Goal: Task Accomplishment & Management: Complete application form

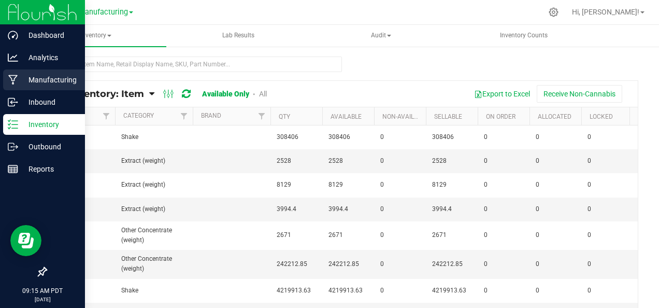
click at [13, 82] on icon at bounding box center [13, 80] width 10 height 10
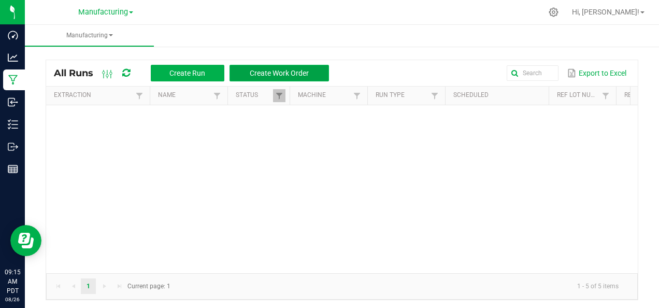
click at [269, 78] on button "Create Work Order" at bounding box center [280, 73] width 100 height 17
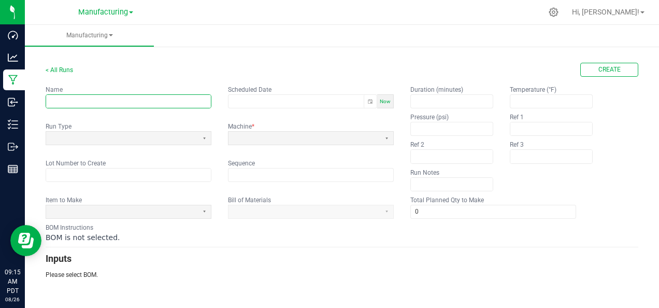
click at [156, 103] on input "text" at bounding box center [128, 101] width 165 height 13
type input "[PERSON_NAME]"
type input "month/day/year hour:minute AM/PM"
click at [390, 103] on span "Now" at bounding box center [385, 102] width 11 height 6
type input "[DATE] 9:15 AM"
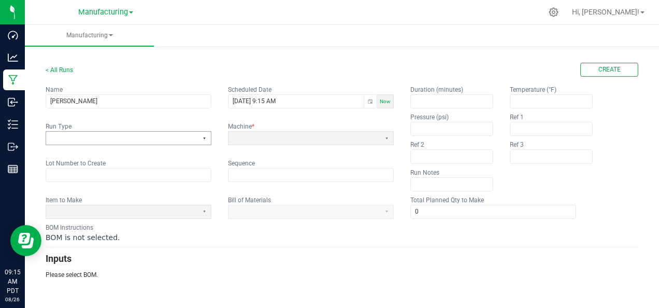
click at [203, 138] on button "Select" at bounding box center [204, 138] width 13 height 13
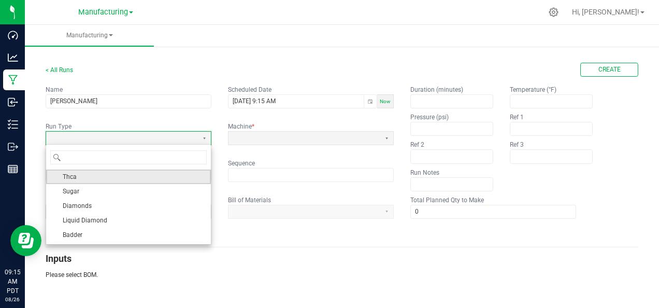
click at [160, 175] on li "Thca" at bounding box center [128, 177] width 165 height 15
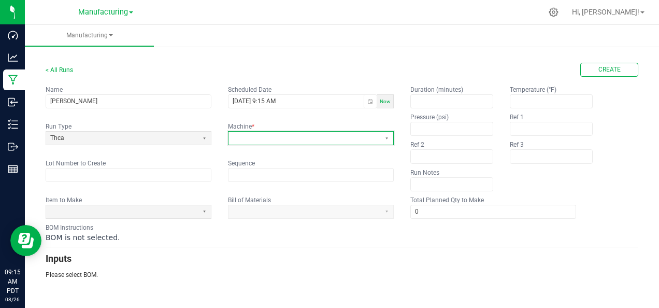
click at [276, 143] on span at bounding box center [305, 138] width 152 height 13
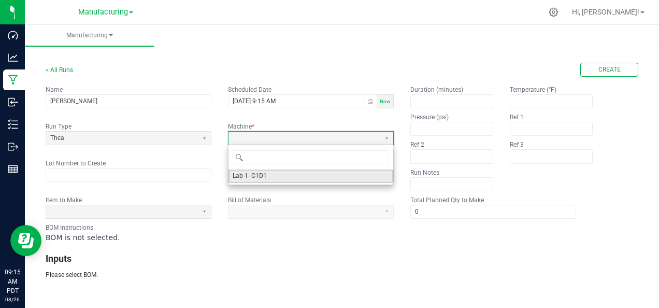
click at [272, 178] on li "Lab 1- C1D1" at bounding box center [311, 176] width 165 height 13
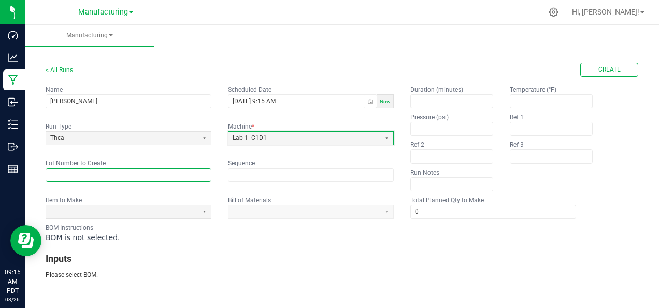
click at [165, 169] on input "text" at bounding box center [128, 175] width 165 height 13
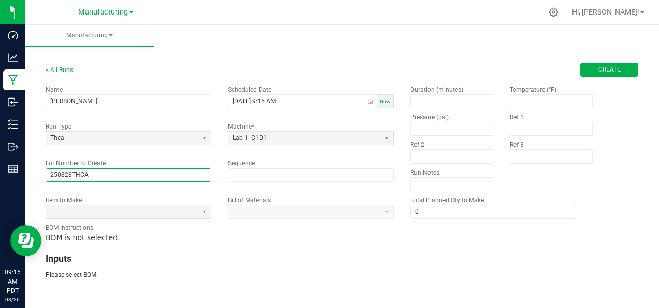
type input "250828THCA"
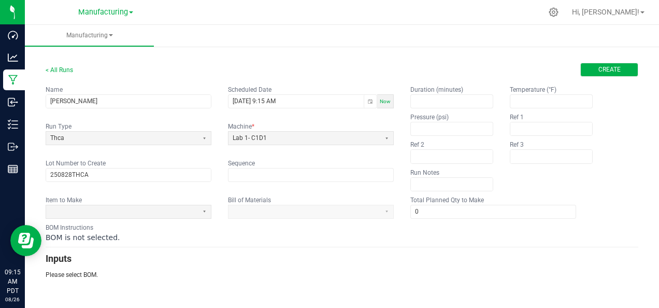
click at [599, 68] on span "Create" at bounding box center [610, 69] width 22 height 9
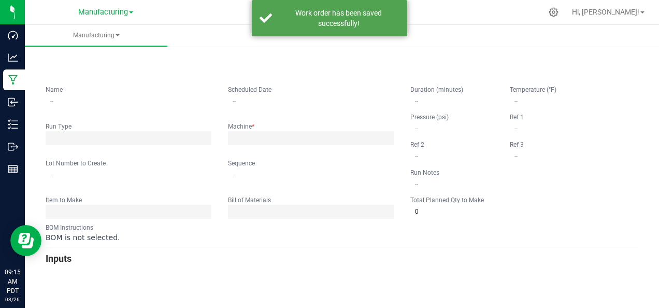
type input "[PERSON_NAME]"
type input "[DATE] 9:15 AM"
type input "250828THCA"
type input "0"
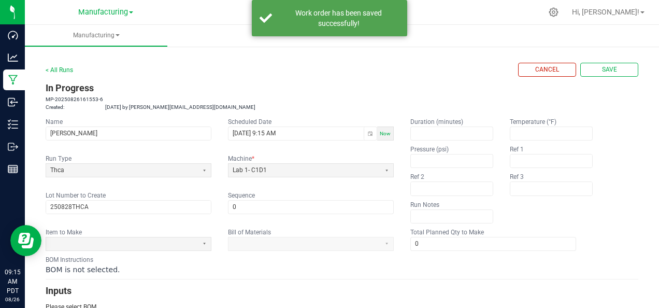
scroll to position [1, 0]
click at [619, 73] on button "Save" at bounding box center [610, 69] width 58 height 14
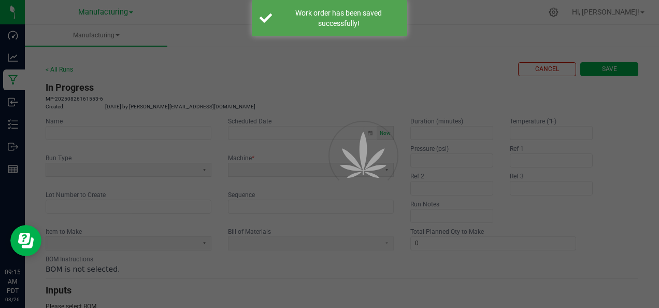
scroll to position [0, 0]
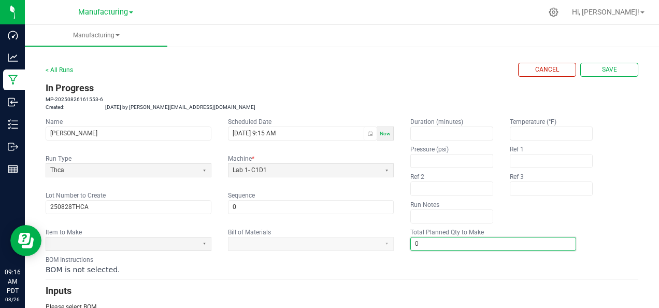
click at [502, 240] on input "0" at bounding box center [493, 243] width 165 height 13
type input "1"
click at [605, 73] on span "Save" at bounding box center [609, 69] width 15 height 9
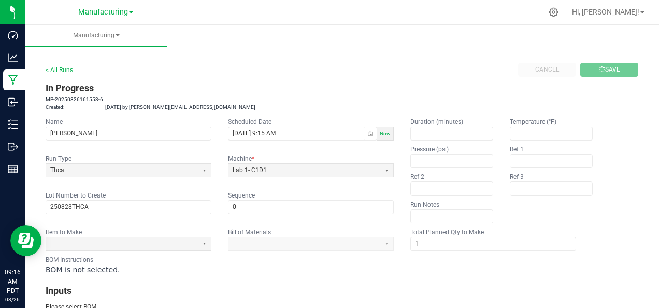
type input "0"
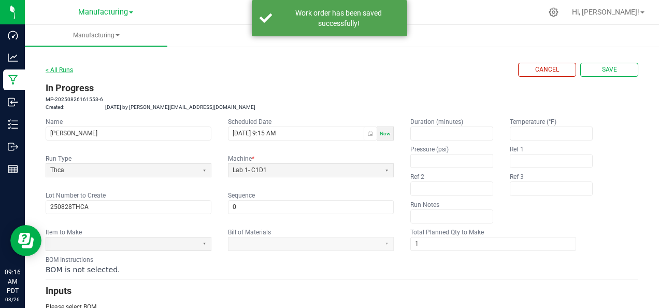
click at [52, 66] on link "< All Runs" at bounding box center [59, 69] width 27 height 7
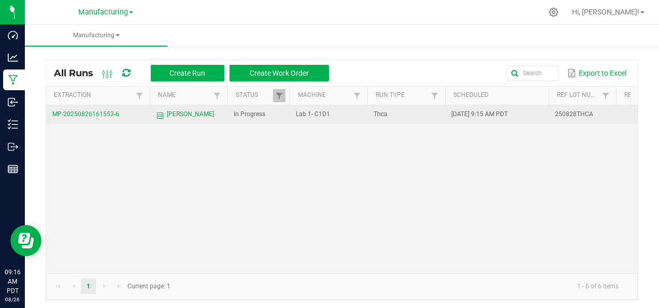
click at [120, 116] on td "MP-20250826161553-6" at bounding box center [98, 114] width 104 height 19
click at [128, 115] on td "MP-20250826161553-6" at bounding box center [98, 114] width 104 height 19
click at [324, 119] on td "Lab 1- C1D1" at bounding box center [329, 114] width 78 height 19
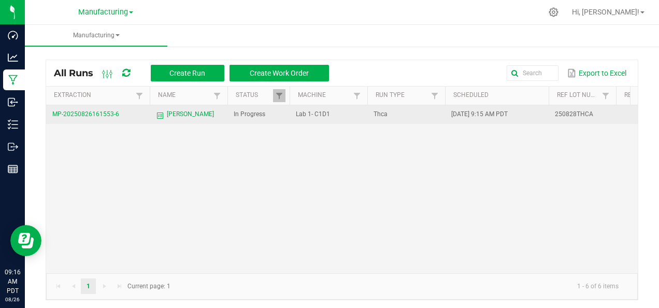
click at [324, 119] on td "Lab 1- C1D1" at bounding box center [329, 114] width 78 height 19
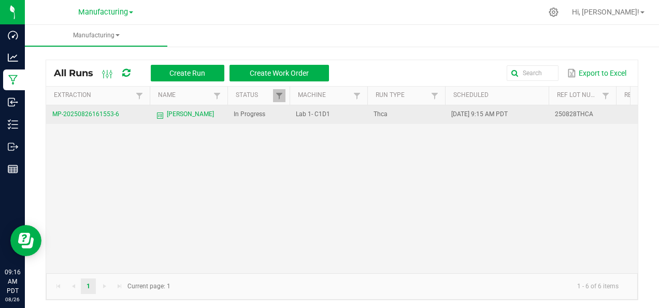
click at [182, 111] on span "[PERSON_NAME]" at bounding box center [190, 114] width 47 height 10
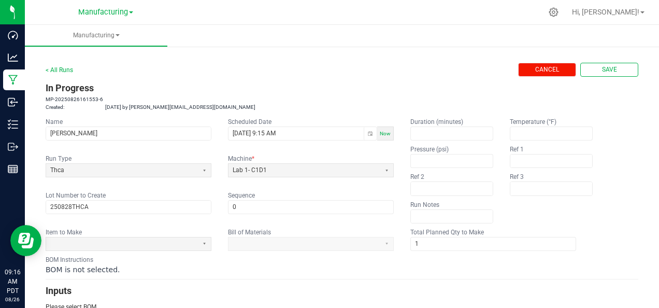
click at [518, 68] on button "Cancel" at bounding box center [547, 70] width 58 height 14
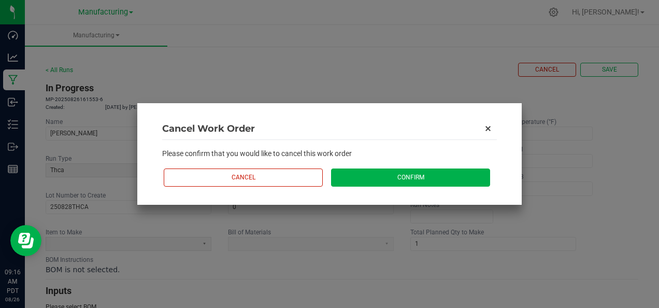
click at [433, 172] on button "Confirm" at bounding box center [410, 178] width 159 height 18
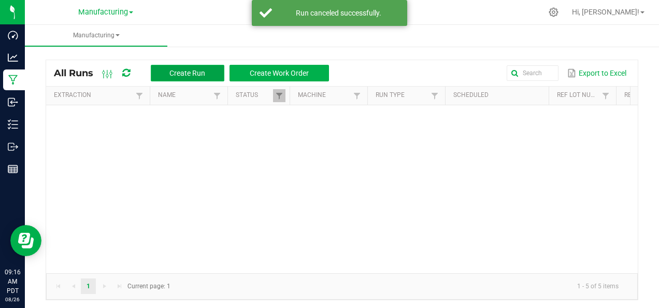
click at [206, 72] on button "Create Run" at bounding box center [188, 73] width 74 height 17
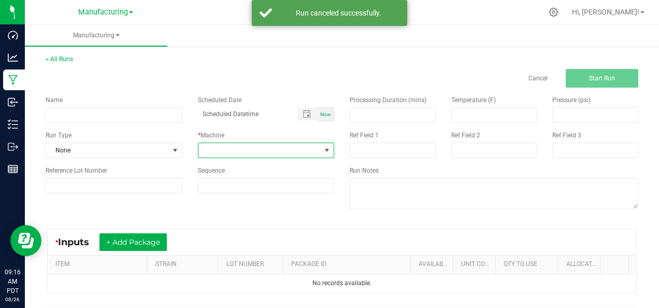
click at [219, 145] on span at bounding box center [260, 150] width 123 height 15
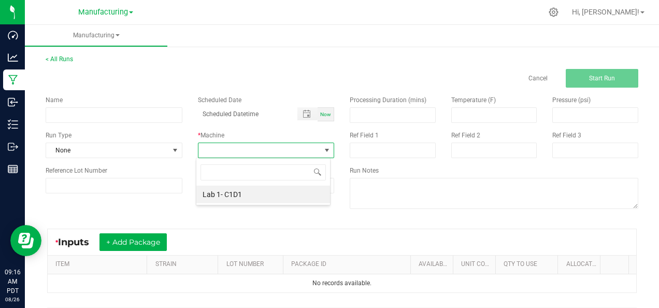
scroll to position [15, 134]
click at [276, 74] on div "Cancel Start Run" at bounding box center [342, 78] width 609 height 19
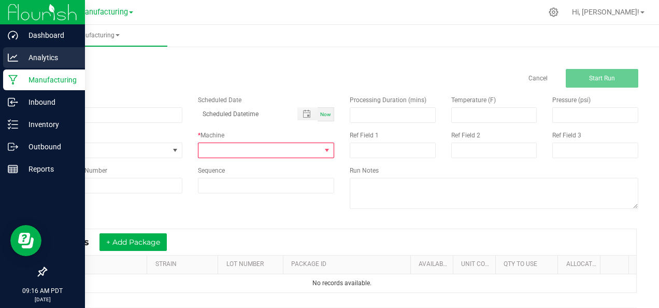
click at [42, 68] on link "Analytics" at bounding box center [42, 58] width 85 height 22
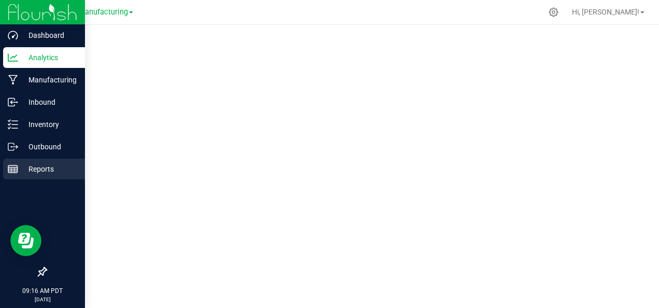
click at [18, 167] on p "Reports" at bounding box center [49, 169] width 62 height 12
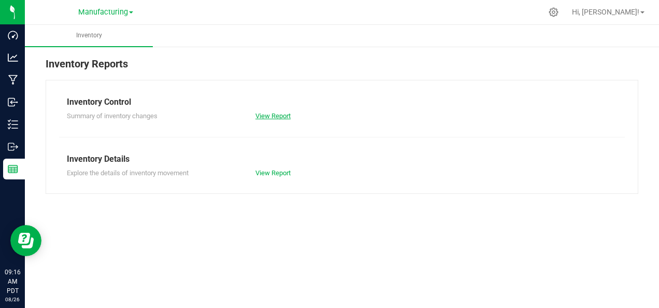
click at [266, 114] on link "View Report" at bounding box center [273, 116] width 35 height 8
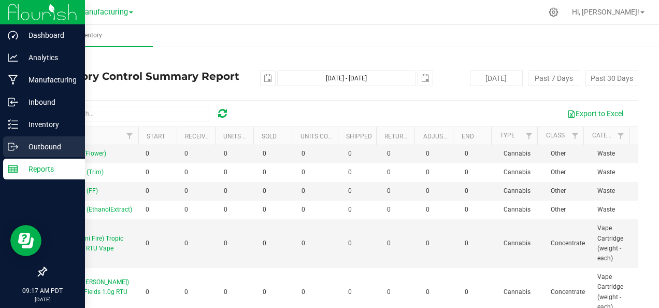
click at [16, 137] on div "Outbound" at bounding box center [44, 146] width 82 height 21
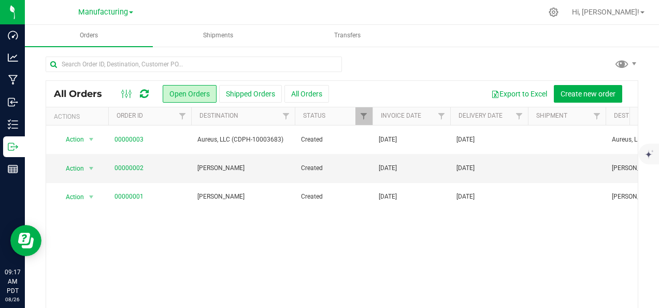
click at [526, 58] on div at bounding box center [342, 69] width 593 height 24
click at [575, 90] on span "Create new order" at bounding box center [588, 94] width 55 height 8
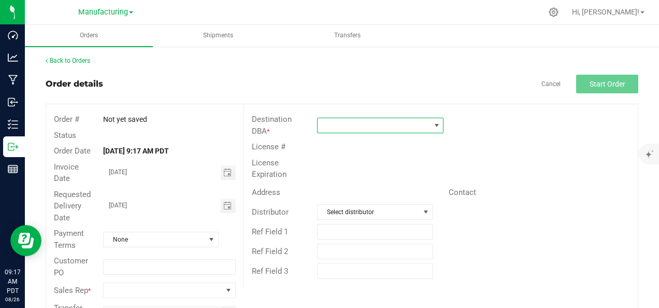
click at [390, 123] on span at bounding box center [374, 125] width 113 height 15
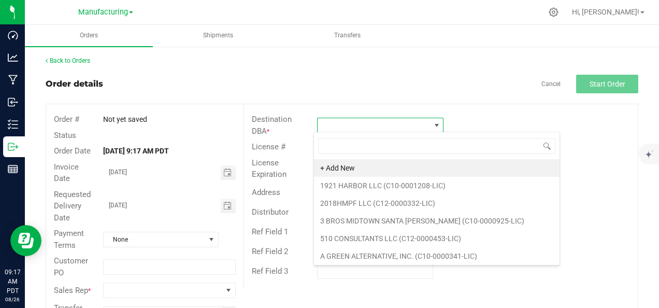
scroll to position [15, 124]
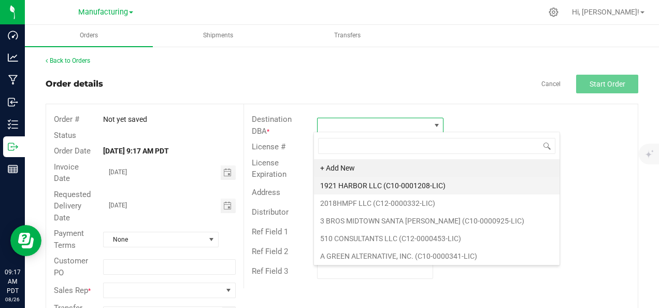
click at [392, 182] on li "1921 HARBOR LLC (C10-0001208-LIC)" at bounding box center [437, 186] width 246 height 18
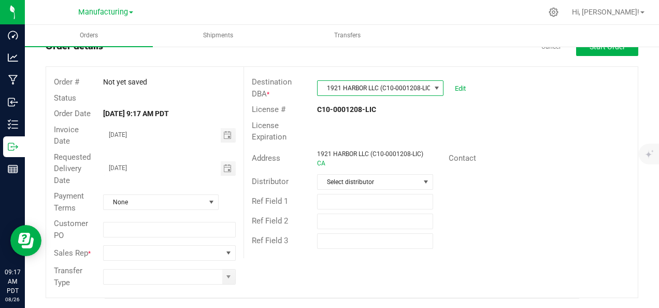
scroll to position [37, 0]
click at [392, 182] on span "Select distributor" at bounding box center [369, 182] width 102 height 15
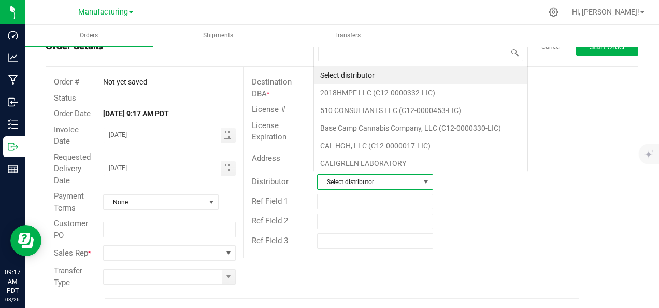
scroll to position [15, 113]
click at [401, 87] on li "2018HMPF LLC (C12-0000332-LIC)" at bounding box center [421, 93] width 214 height 18
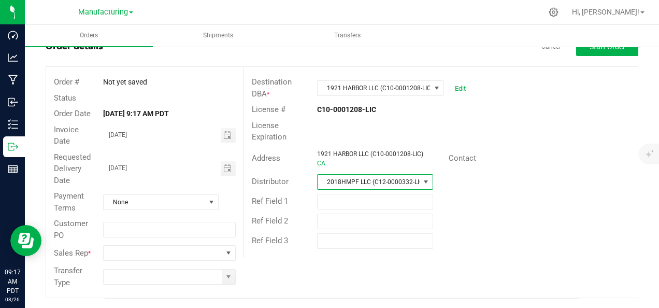
scroll to position [37, 0]
click at [198, 206] on span "None" at bounding box center [155, 202] width 102 height 15
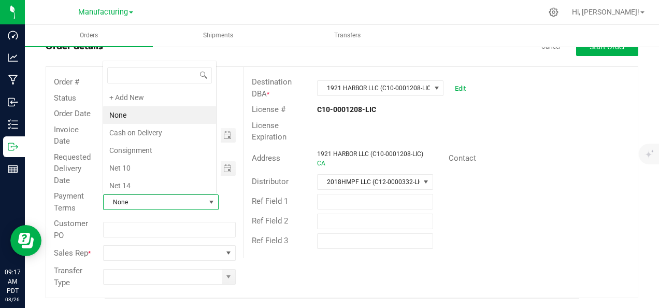
scroll to position [15, 112]
click at [190, 129] on li "Cash on Delivery" at bounding box center [159, 133] width 113 height 18
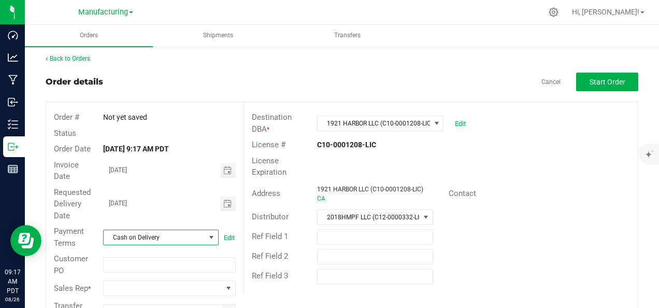
scroll to position [1, 0]
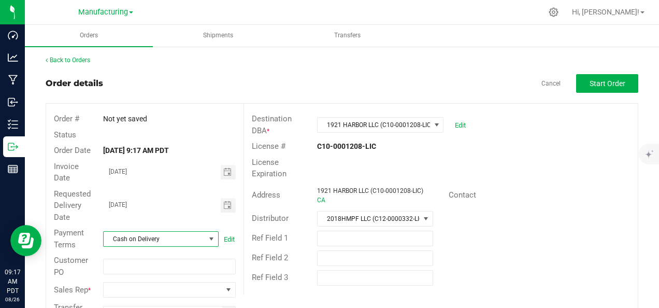
click at [132, 117] on span "Not yet saved" at bounding box center [125, 119] width 44 height 8
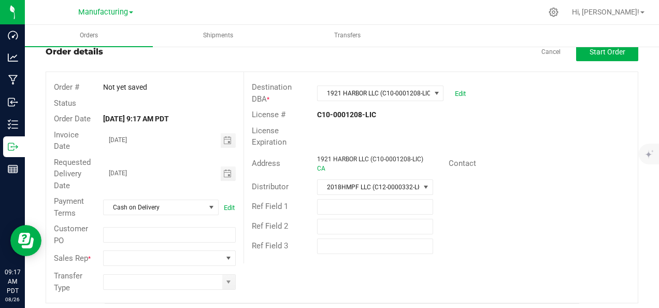
scroll to position [37, 0]
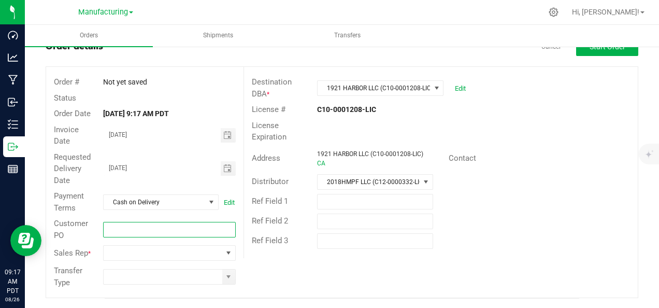
click at [128, 225] on input "text" at bounding box center [169, 230] width 132 height 16
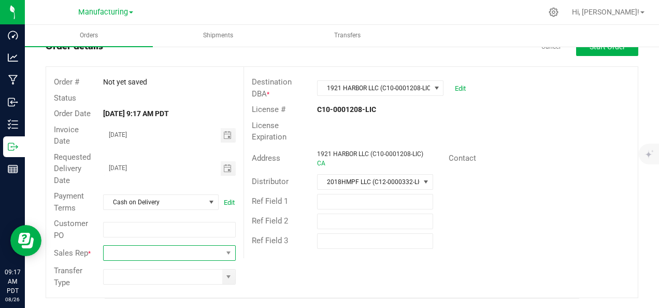
click at [123, 254] on span "NO DATA FOUND" at bounding box center [163, 253] width 118 height 15
type input "d"
type input "[PERSON_NAME]"
click at [150, 276] on input at bounding box center [163, 277] width 118 height 15
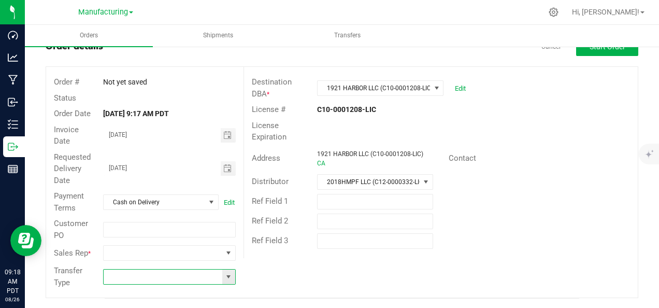
click at [222, 275] on span at bounding box center [228, 277] width 13 height 15
click at [217, 252] on li "Transfer" at bounding box center [168, 258] width 130 height 18
type input "Transfer"
click at [245, 35] on span "Shipments" at bounding box center [218, 35] width 58 height 9
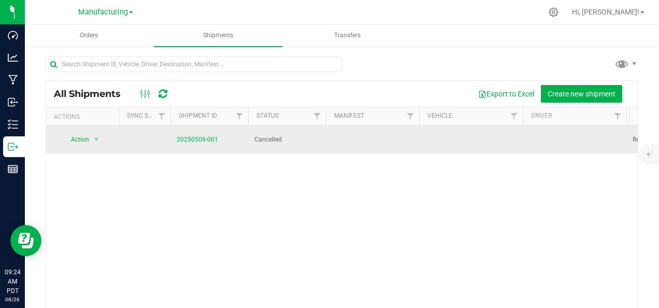
click at [208, 130] on td "20250509-001" at bounding box center [210, 139] width 78 height 28
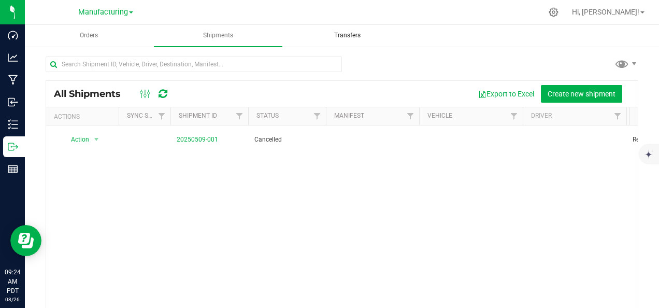
click at [373, 31] on span "Transfers" at bounding box center [347, 35] width 54 height 9
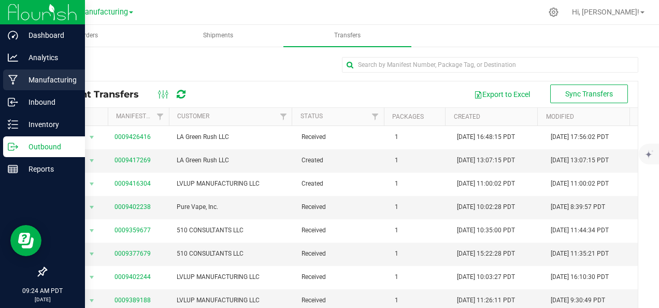
click at [59, 80] on p "Manufacturing" at bounding box center [49, 80] width 62 height 12
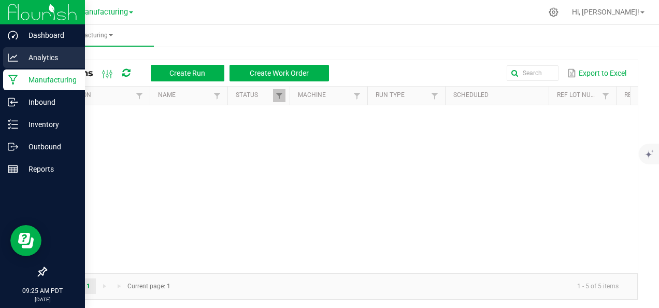
click at [22, 54] on p "Analytics" at bounding box center [49, 57] width 62 height 12
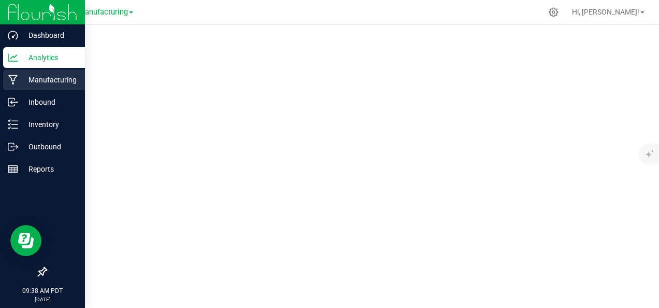
click at [20, 81] on p "Manufacturing" at bounding box center [49, 80] width 62 height 12
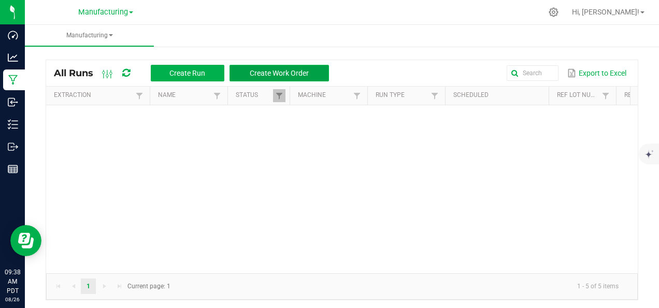
click at [271, 74] on span "Create Work Order" at bounding box center [279, 73] width 59 height 8
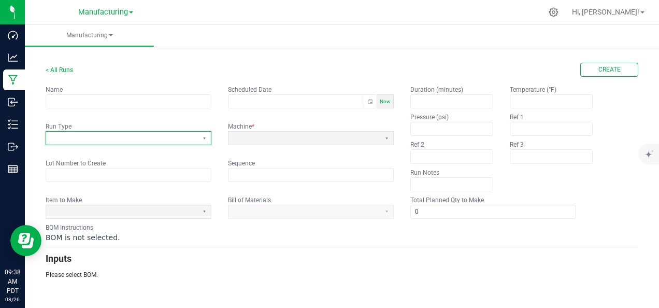
click at [106, 135] on span at bounding box center [122, 138] width 144 height 9
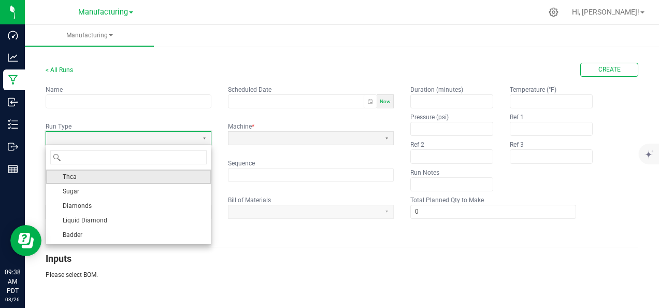
click at [89, 174] on li "Thca" at bounding box center [128, 177] width 165 height 15
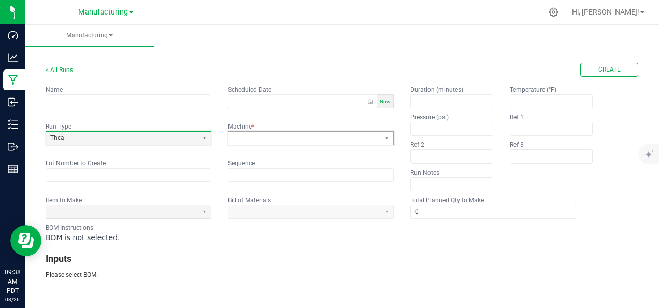
click at [278, 139] on span at bounding box center [305, 138] width 144 height 9
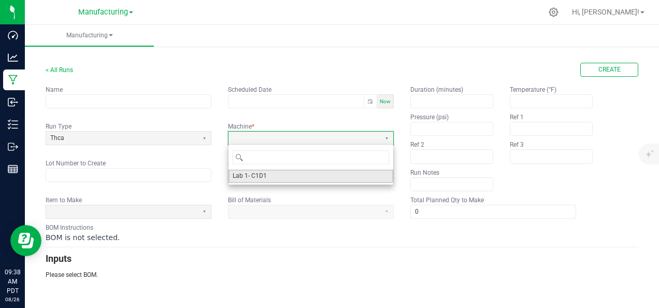
click at [270, 172] on li "Lab 1- C1D1" at bounding box center [311, 176] width 165 height 13
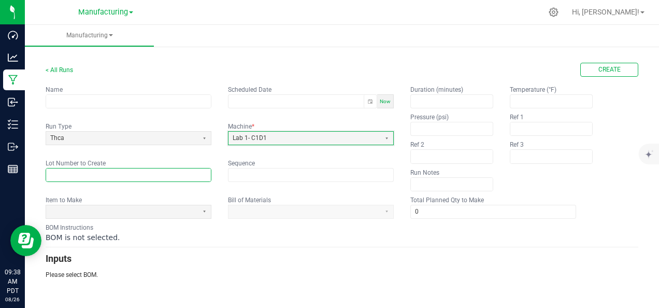
click at [156, 171] on input "text" at bounding box center [128, 175] width 165 height 13
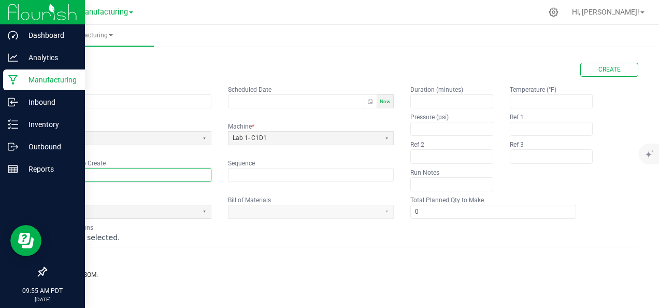
click at [18, 78] on icon at bounding box center [13, 80] width 10 height 10
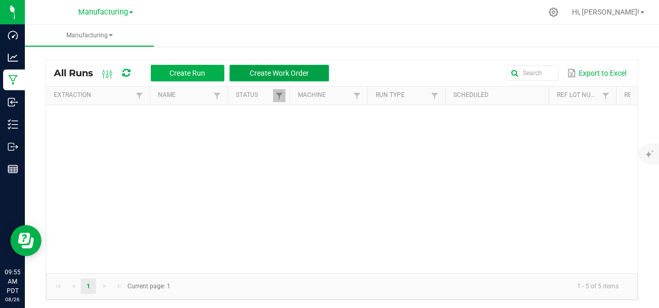
click at [251, 69] on span "Create Work Order" at bounding box center [279, 73] width 59 height 8
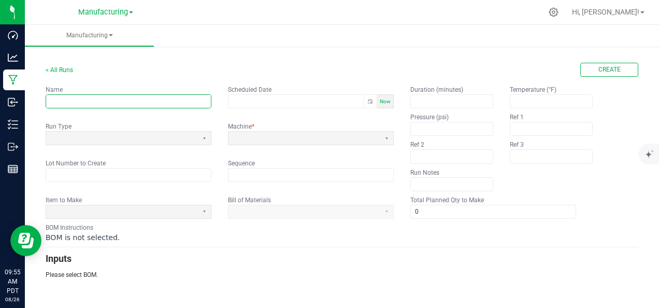
click at [124, 105] on input "text" at bounding box center [128, 101] width 165 height 13
type input "L"
type input "Green Rush"
click at [384, 103] on span "Now" at bounding box center [385, 102] width 11 height 6
type input "[DATE] 9:57 AM"
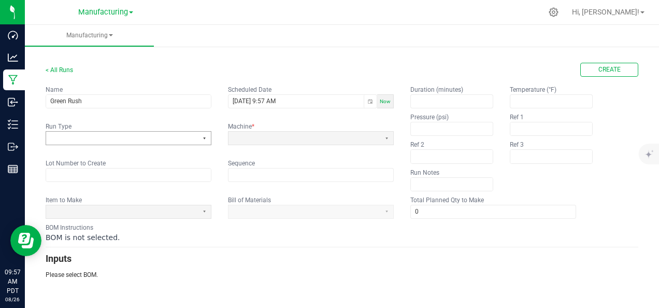
click at [202, 135] on button "Select" at bounding box center [204, 138] width 13 height 13
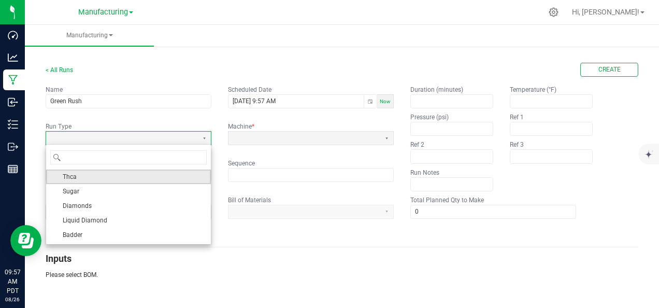
click at [162, 179] on li "Thca" at bounding box center [128, 177] width 165 height 15
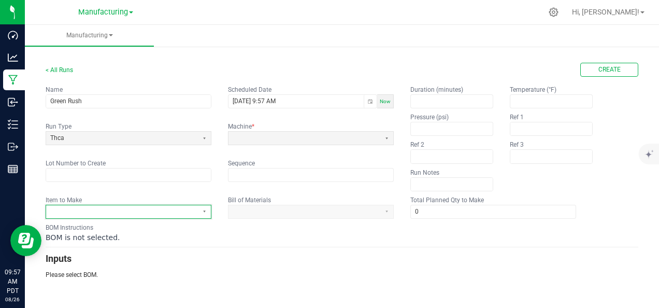
click at [156, 209] on span at bounding box center [122, 211] width 144 height 9
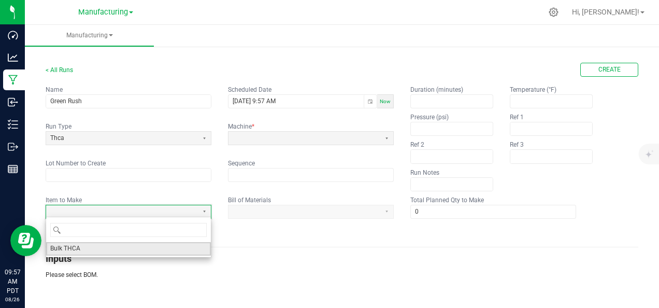
click at [111, 250] on li "Bulk THCA" at bounding box center [128, 248] width 165 height 13
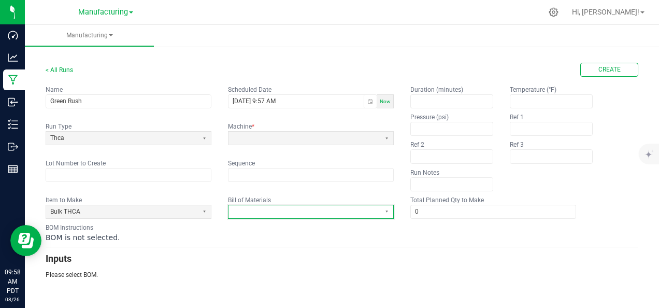
click at [251, 210] on span at bounding box center [305, 211] width 144 height 9
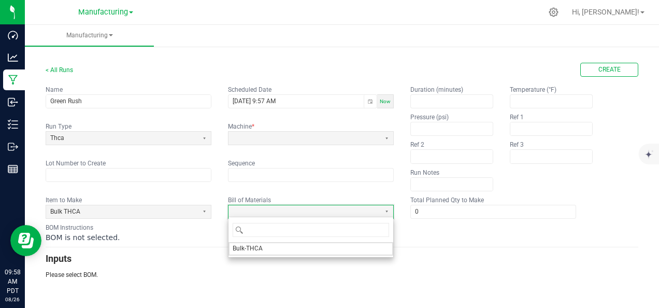
click at [250, 246] on span "Bulk-THCA" at bounding box center [248, 248] width 30 height 9
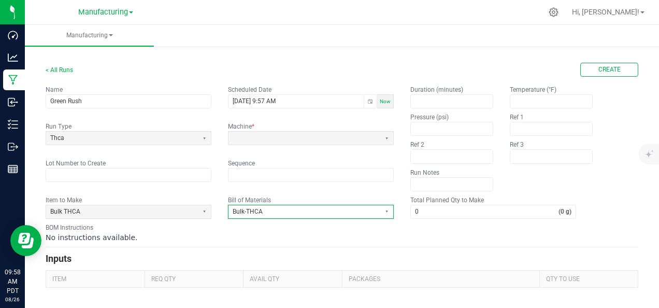
click at [313, 213] on span "Bulk-THCA" at bounding box center [305, 211] width 144 height 9
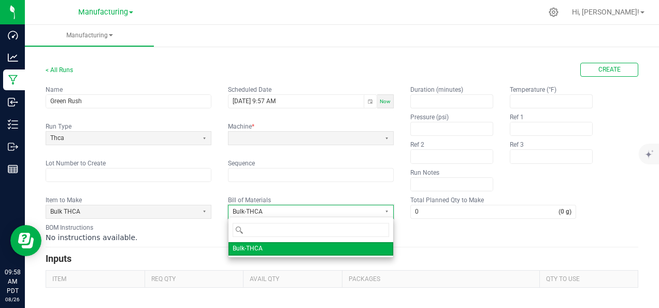
click at [313, 213] on span "Bulk-THCA" at bounding box center [305, 211] width 144 height 9
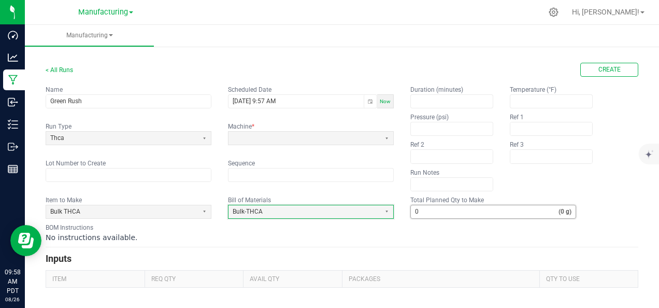
click at [454, 208] on input "0" at bounding box center [485, 211] width 148 height 13
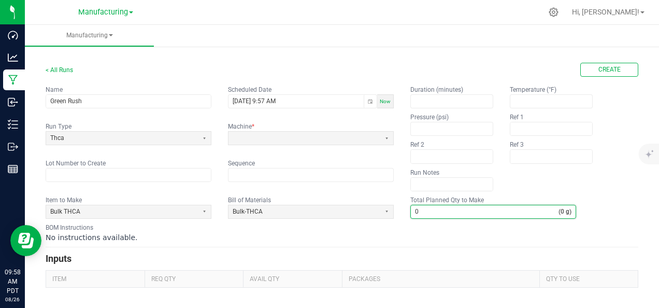
click at [566, 208] on strong "(0 g)" at bounding box center [567, 211] width 17 height 9
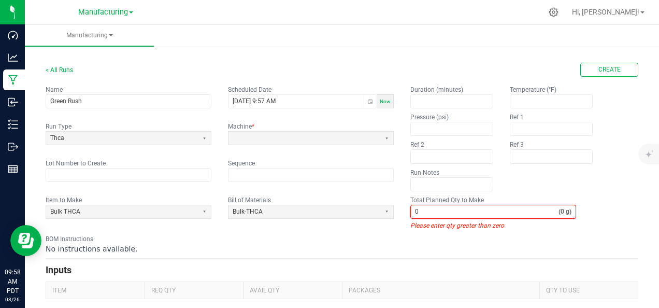
click at [567, 210] on strong "(0 g)" at bounding box center [567, 211] width 17 height 9
drag, startPoint x: 566, startPoint y: 210, endPoint x: 545, endPoint y: 210, distance: 20.7
click at [547, 210] on input "0" at bounding box center [485, 211] width 148 height 13
click at [539, 210] on input "0" at bounding box center [485, 211] width 148 height 13
paste input "5000"
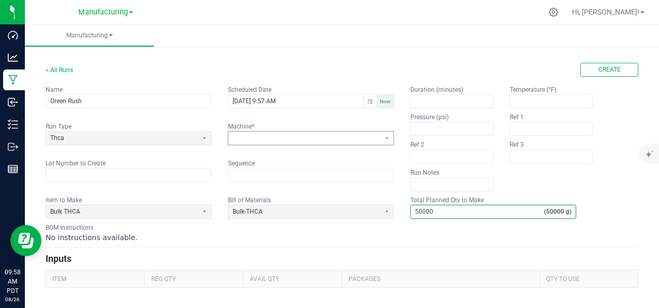
type input "50,000"
click at [348, 136] on span at bounding box center [305, 138] width 144 height 9
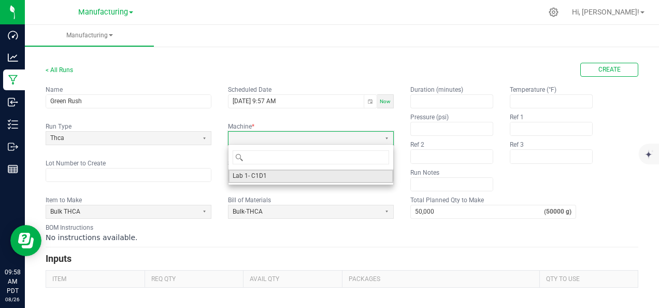
click at [332, 179] on li "Lab 1- C1D1" at bounding box center [311, 176] width 165 height 13
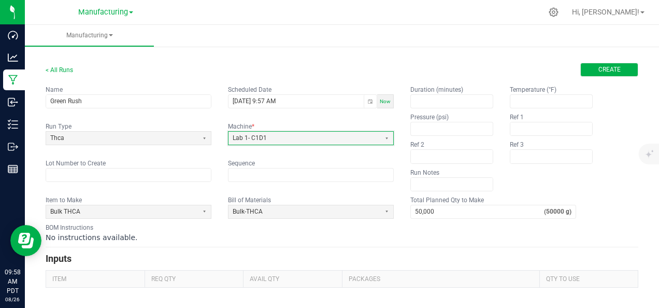
click at [602, 67] on span "Create" at bounding box center [610, 69] width 22 height 9
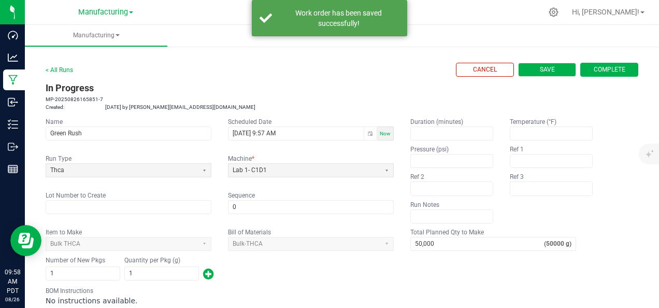
click at [557, 69] on button "Save" at bounding box center [547, 70] width 58 height 14
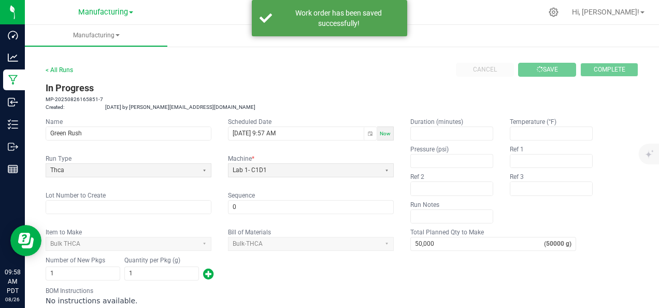
type input "0"
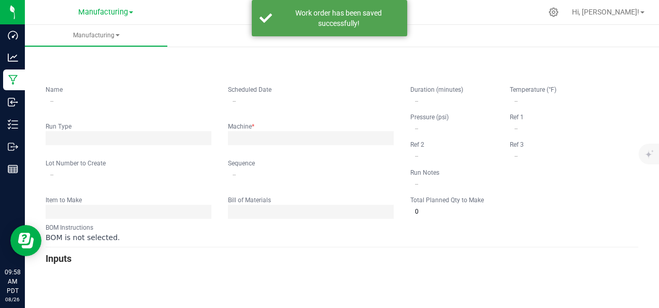
type input "Green Rush"
type input "[DATE] 9:57 AM"
type input "0"
type input "50,000"
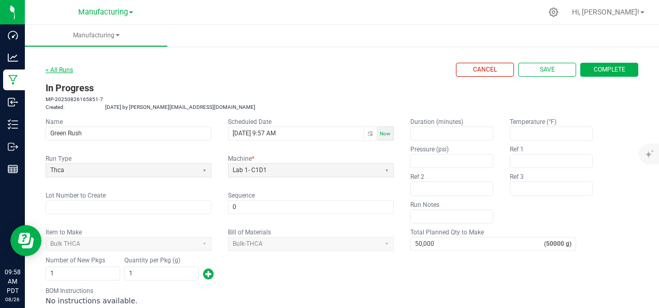
click at [64, 69] on link "< All Runs" at bounding box center [59, 69] width 27 height 7
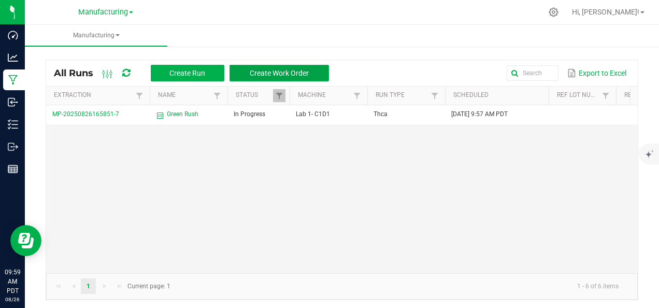
click at [263, 72] on span "Create Work Order" at bounding box center [279, 73] width 59 height 8
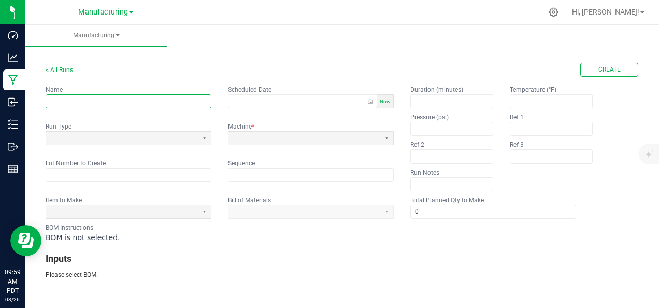
click at [146, 103] on input "text" at bounding box center [128, 101] width 165 height 13
type input "LVL UP"
click at [383, 105] on div "Now" at bounding box center [385, 101] width 17 height 14
type input "[DATE] 9:59 AM"
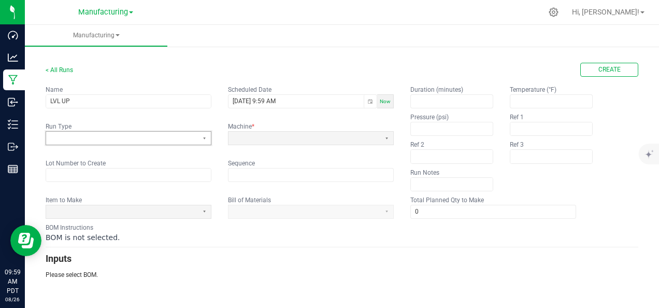
click at [191, 134] on span at bounding box center [122, 138] width 144 height 9
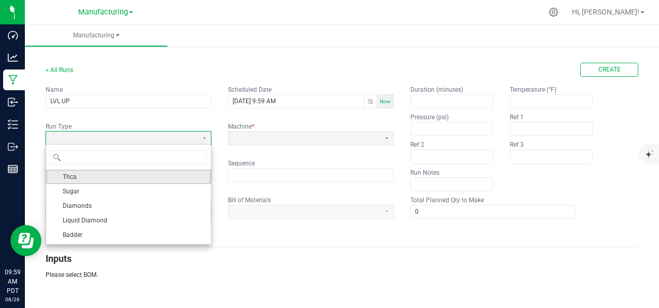
click at [174, 180] on li "Thca" at bounding box center [128, 177] width 165 height 15
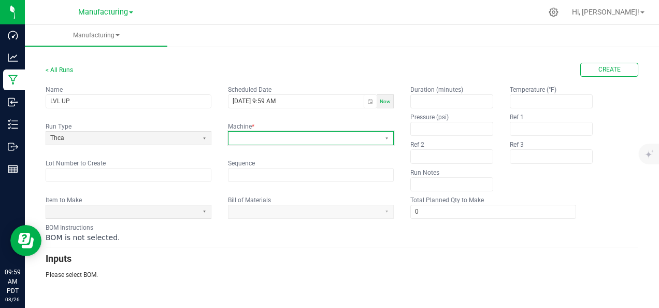
click at [281, 139] on span at bounding box center [305, 138] width 144 height 9
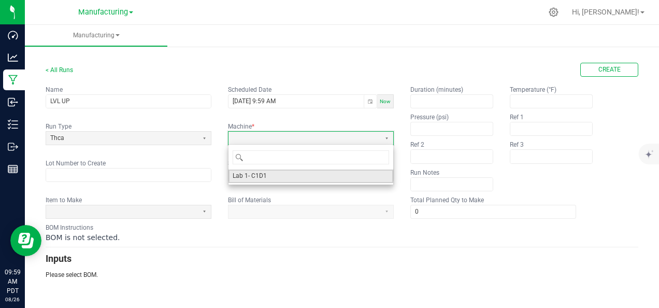
click at [280, 175] on li "Lab 1- C1D1" at bounding box center [311, 176] width 165 height 13
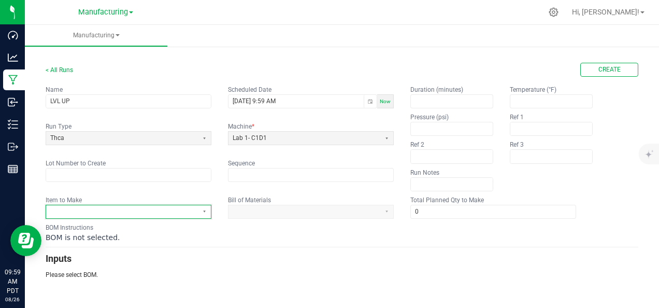
click at [141, 207] on span at bounding box center [122, 211] width 144 height 9
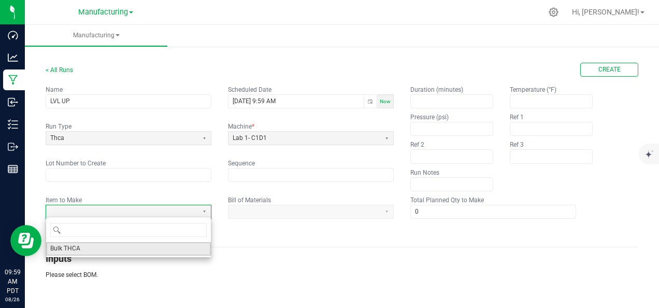
click at [125, 244] on li "Bulk THCA" at bounding box center [128, 248] width 165 height 13
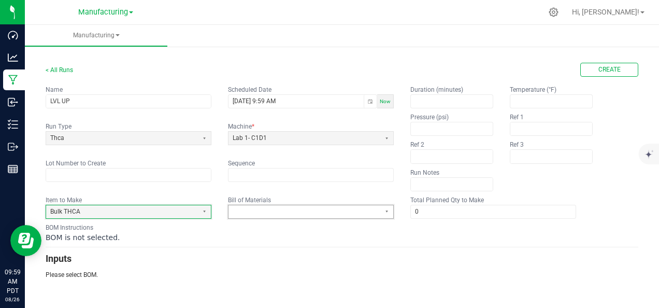
click at [255, 207] on span at bounding box center [305, 211] width 144 height 9
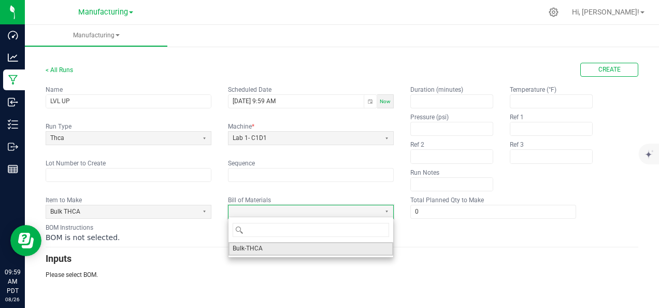
click at [255, 247] on span "Bulk-THCA" at bounding box center [248, 248] width 30 height 9
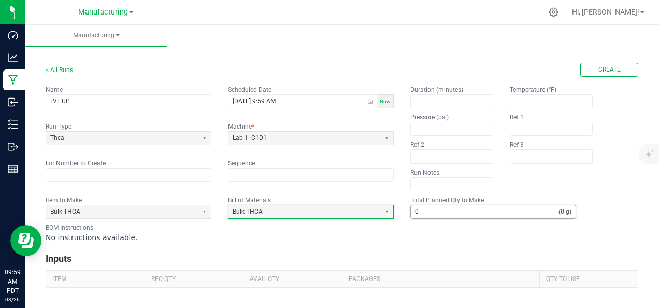
click at [421, 208] on input "0" at bounding box center [485, 211] width 148 height 13
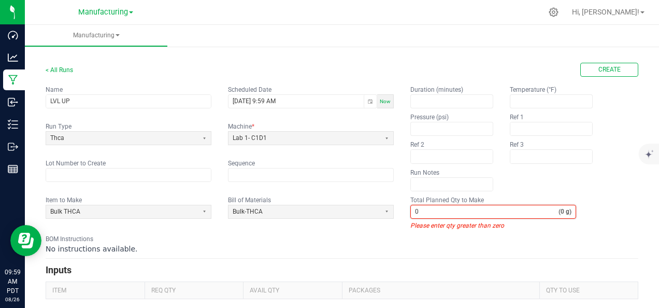
paste input "150"
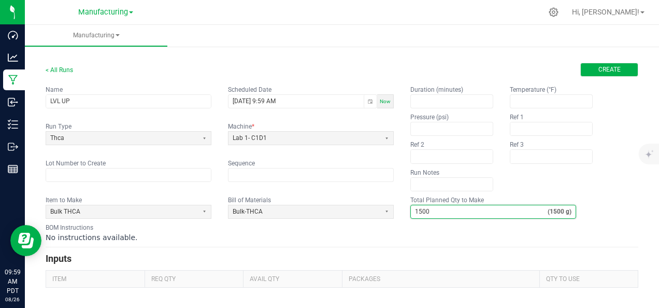
type input "1,500"
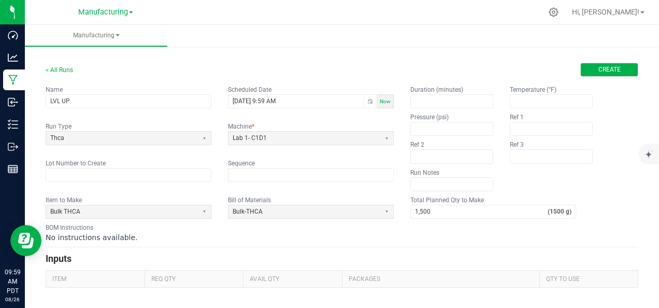
click at [606, 71] on span "Create" at bounding box center [610, 69] width 22 height 9
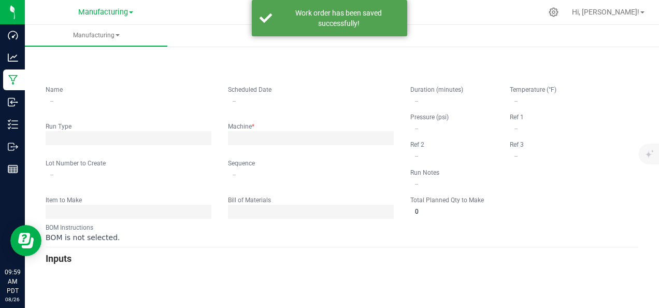
type input "LVL UP"
type input "[DATE] 9:59 AM"
type input "0"
type input "1,500"
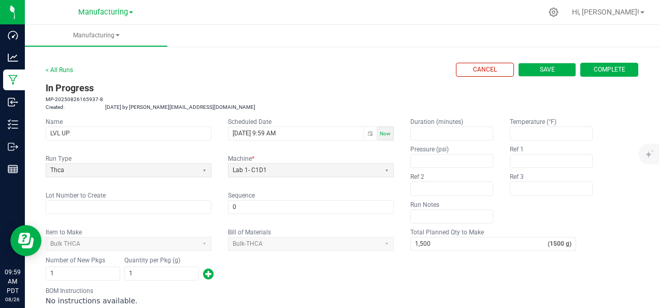
click at [528, 67] on button "Save" at bounding box center [547, 70] width 58 height 14
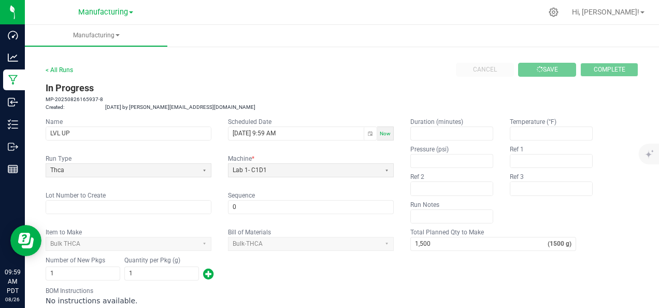
type input "0"
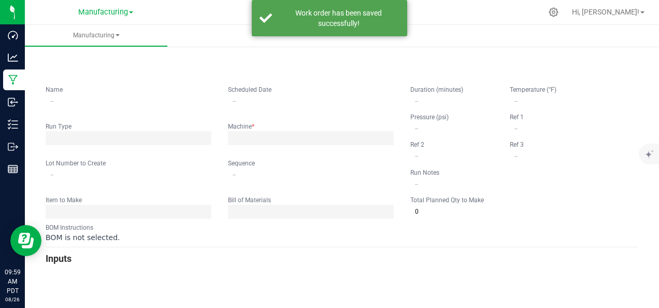
type input "LVL UP"
type input "[DATE] 9:59 AM"
type input "0"
type input "1,500"
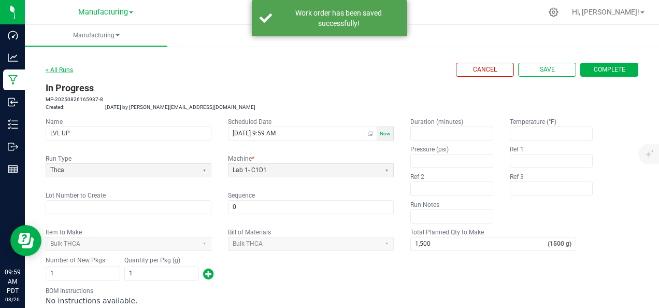
click at [65, 72] on link "< All Runs" at bounding box center [59, 69] width 27 height 7
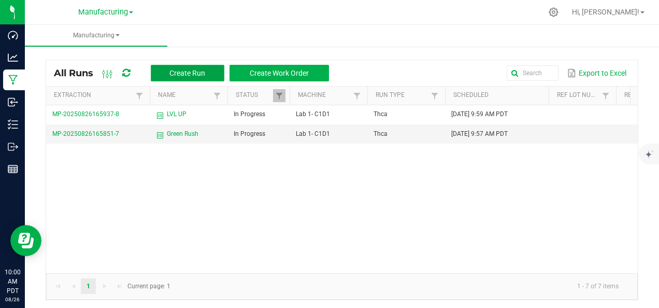
click at [214, 71] on button "Create Run" at bounding box center [188, 73] width 74 height 17
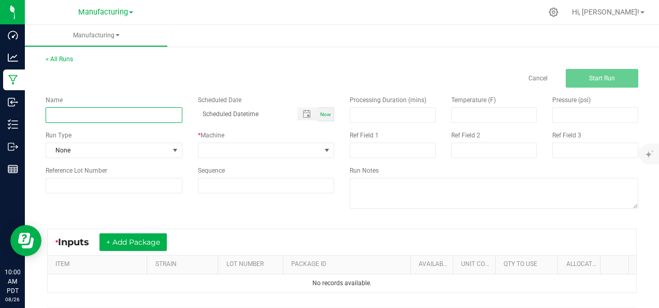
click at [143, 118] on input at bounding box center [114, 115] width 137 height 16
click at [145, 117] on input at bounding box center [114, 115] width 137 height 16
type input "Pure Vape"
click at [325, 115] on span "Now" at bounding box center [325, 114] width 11 height 6
type input "[DATE] 10:00 AM"
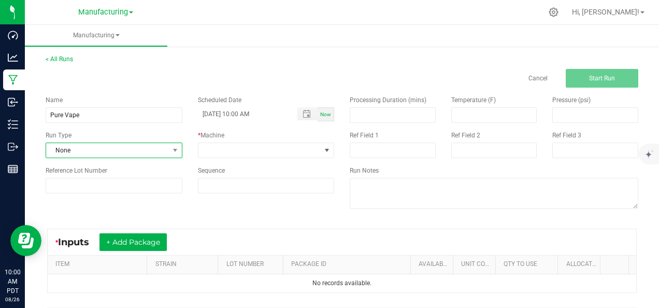
click at [178, 146] on span at bounding box center [175, 150] width 13 height 15
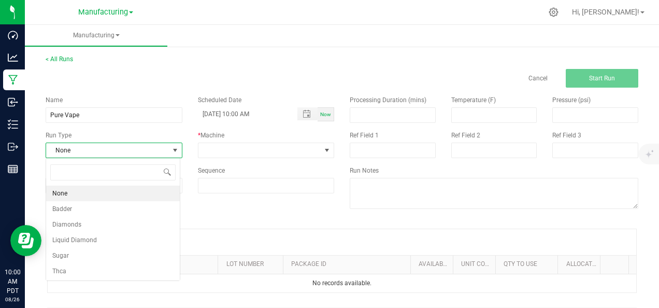
scroll to position [15, 134]
click at [124, 266] on li "Thca" at bounding box center [113, 271] width 134 height 16
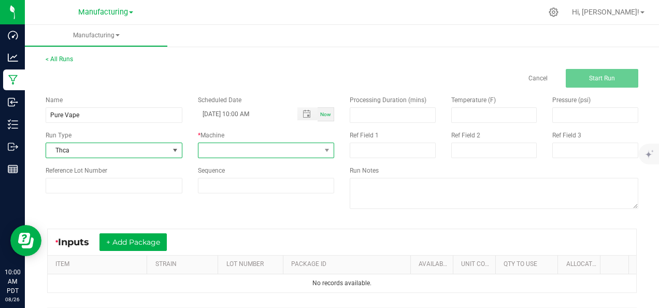
click at [294, 147] on span at bounding box center [260, 150] width 123 height 15
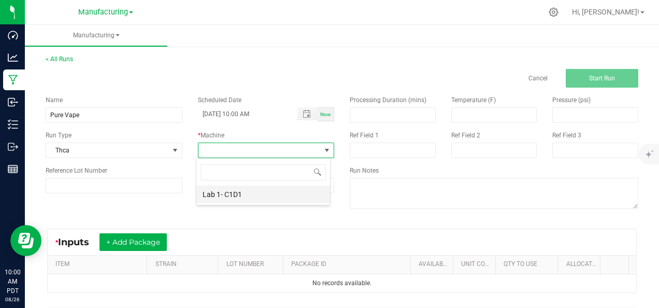
click at [270, 196] on li "Lab 1- C1D1" at bounding box center [263, 195] width 134 height 18
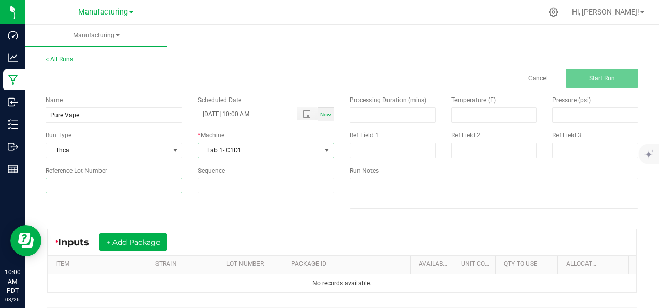
click at [163, 190] on input at bounding box center [114, 186] width 137 height 16
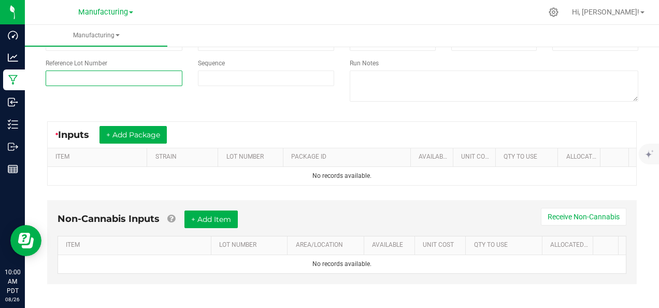
scroll to position [111, 0]
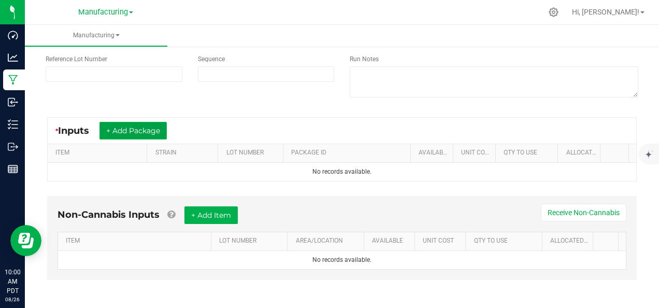
click at [132, 130] on button "+ Add Package" at bounding box center [133, 131] width 67 height 18
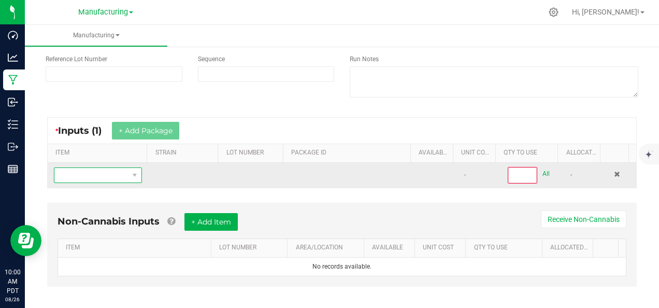
click at [123, 174] on span "NO DATA FOUND" at bounding box center [91, 175] width 74 height 15
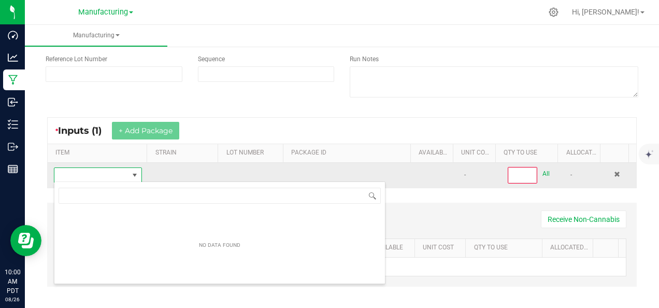
scroll to position [15, 84]
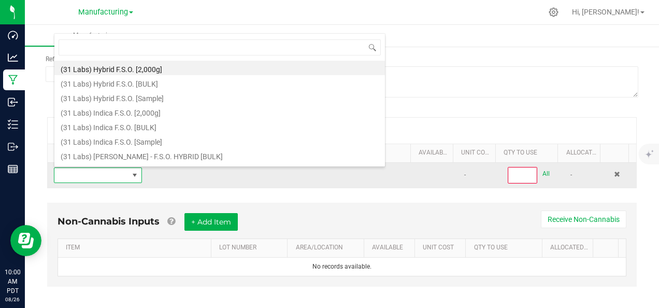
click at [123, 174] on span at bounding box center [91, 175] width 74 height 15
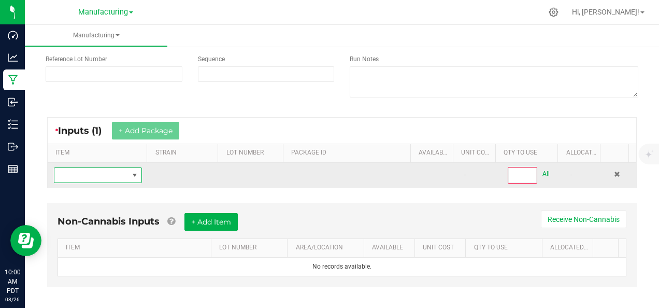
click at [123, 174] on span "NO DATA FOUND" at bounding box center [91, 175] width 74 height 15
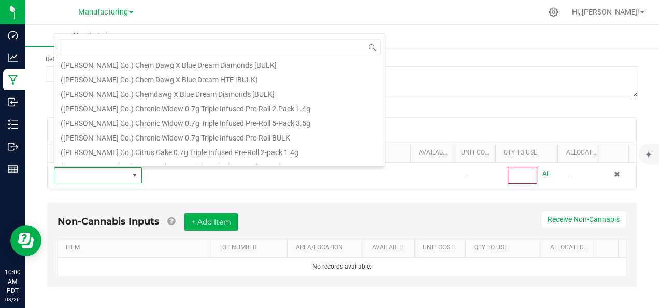
scroll to position [553, 0]
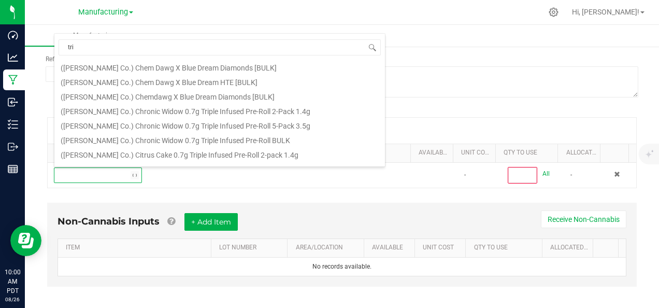
type input "trim"
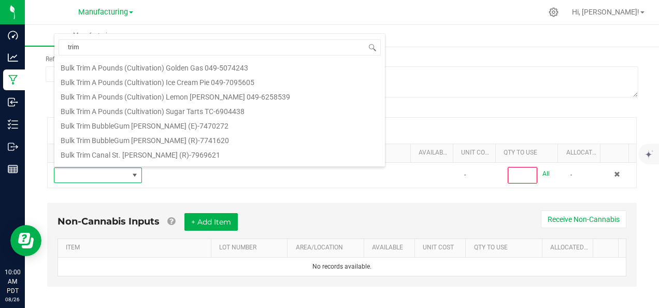
scroll to position [0, 0]
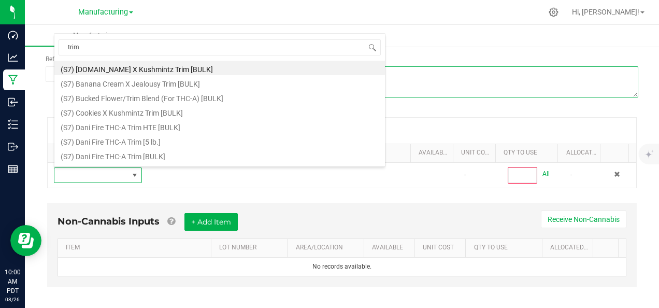
click at [426, 82] on textarea at bounding box center [494, 81] width 289 height 31
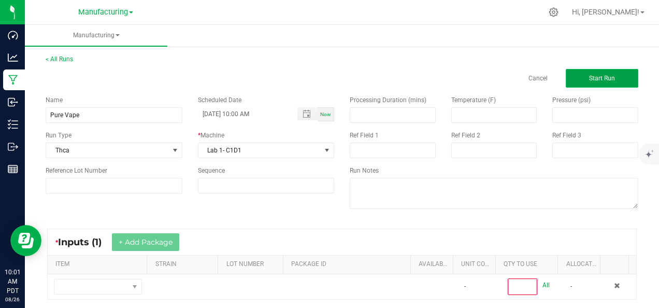
click at [589, 80] on span "Start Run" at bounding box center [602, 78] width 26 height 7
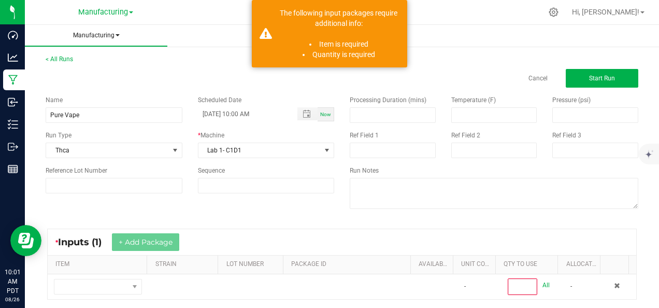
click at [122, 35] on span "Manufacturing" at bounding box center [96, 35] width 143 height 9
click at [97, 51] on li "All runs" at bounding box center [96, 55] width 143 height 12
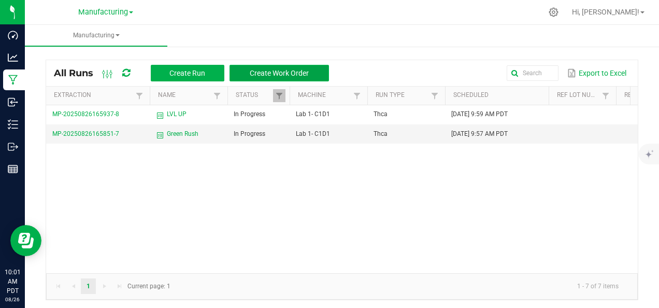
click at [309, 76] on button "Create Work Order" at bounding box center [280, 73] width 100 height 17
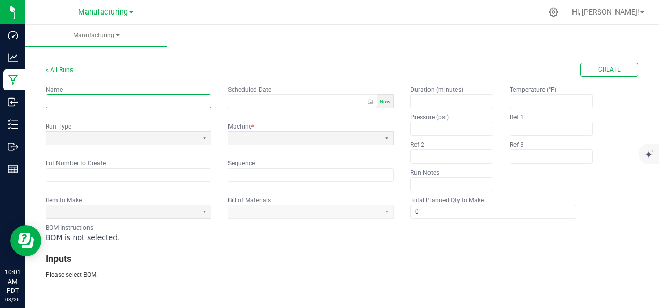
click at [171, 100] on input "text" at bounding box center [128, 101] width 165 height 13
type input "Pure Vapes"
type input "month/day/year hour:minute AM/PM"
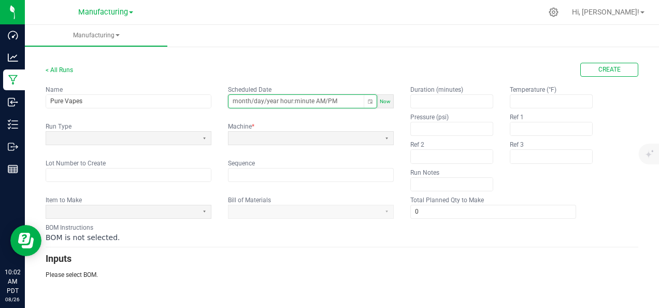
click at [252, 97] on input "month/day/year hour:minute AM/PM" at bounding box center [296, 101] width 135 height 13
click at [383, 101] on span "Now" at bounding box center [385, 102] width 11 height 6
type input "[DATE] 10:02 AM"
click at [383, 101] on span "Now" at bounding box center [385, 102] width 11 height 6
click at [171, 136] on span at bounding box center [122, 138] width 144 height 9
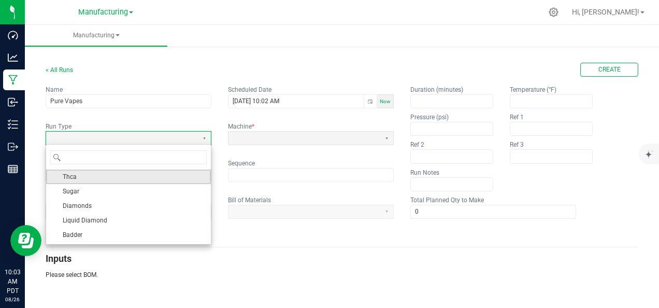
click at [178, 178] on li "Thca" at bounding box center [128, 177] width 165 height 15
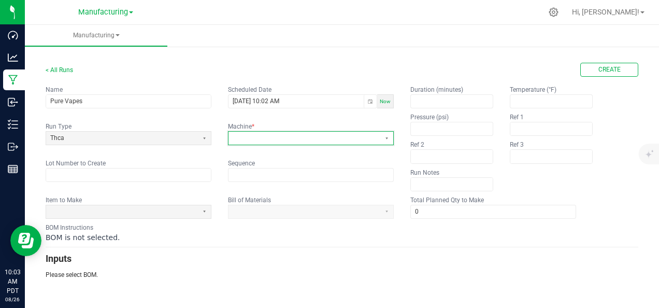
click at [300, 132] on span at bounding box center [305, 138] width 152 height 13
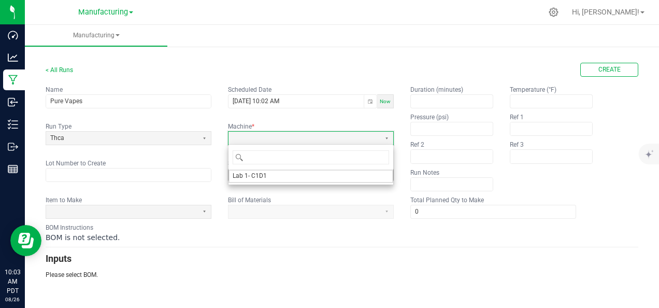
click at [286, 178] on li "Lab 1- C1D1" at bounding box center [311, 176] width 165 height 13
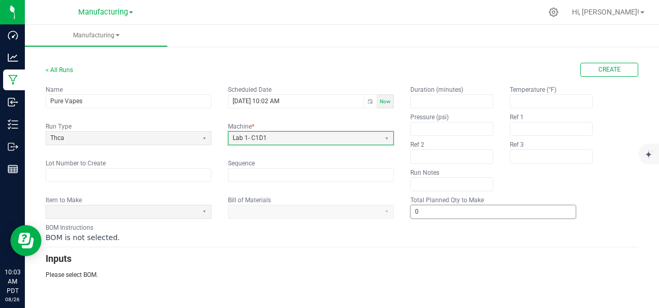
click at [420, 208] on input "0" at bounding box center [493, 211] width 165 height 13
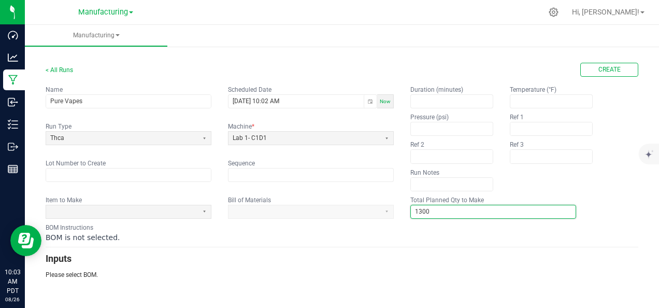
click at [443, 205] on input "1300" at bounding box center [493, 211] width 165 height 13
click at [443, 206] on input "1300" at bounding box center [493, 211] width 165 height 13
click at [438, 209] on input "1300" at bounding box center [493, 211] width 165 height 13
type input "13,000"
click at [614, 72] on span "Create" at bounding box center [610, 69] width 22 height 9
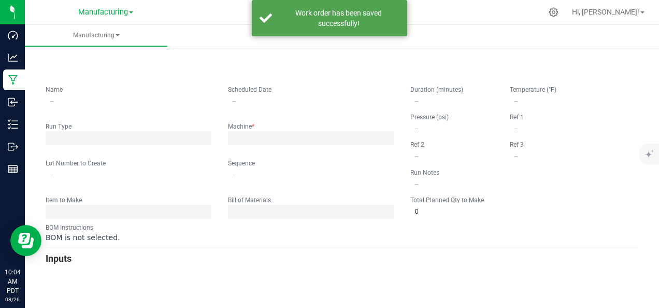
type input "Pure Vapes"
type input "[DATE] 10:02 AM"
type input "0"
type input "13,000"
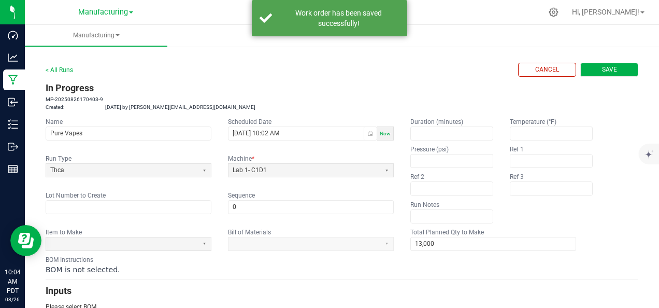
click at [602, 71] on span "Save" at bounding box center [609, 69] width 15 height 9
type input "0"
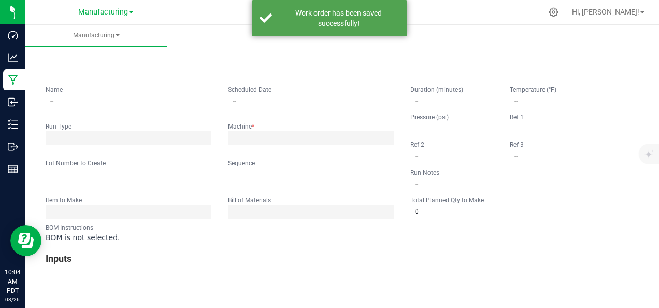
type input "Pure Vapes"
type input "[DATE] 10:02 AM"
type input "0"
type input "13,000"
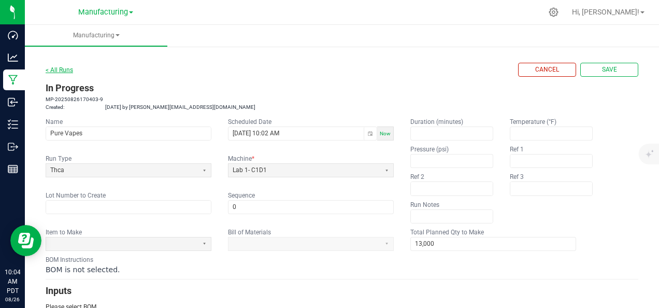
click at [65, 70] on link "< All Runs" at bounding box center [59, 69] width 27 height 7
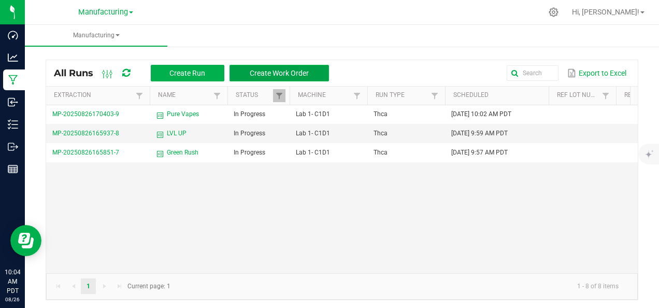
click at [258, 69] on span "Create Work Order" at bounding box center [279, 73] width 59 height 8
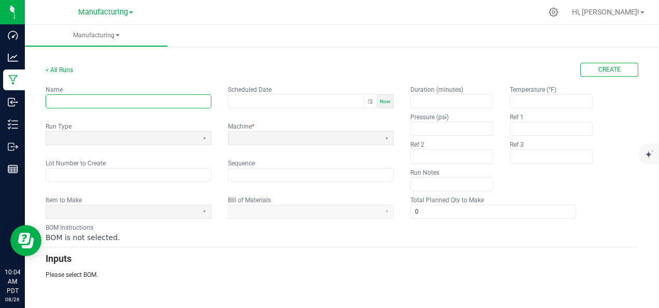
click at [150, 99] on input "text" at bounding box center [128, 101] width 165 height 13
type input "Toronto Way"
click at [385, 102] on span "Now" at bounding box center [385, 102] width 11 height 6
type input "[DATE] 10:04 AM"
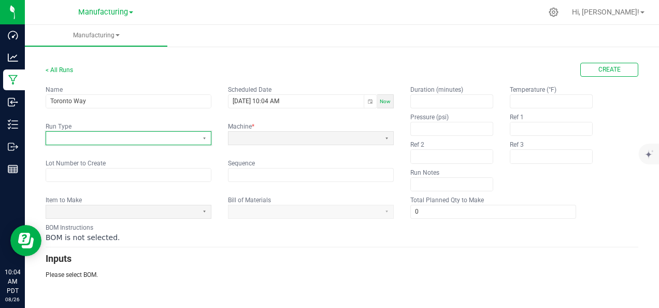
click at [165, 134] on span at bounding box center [122, 138] width 144 height 9
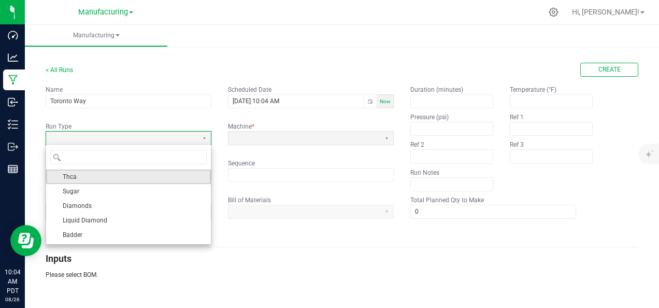
click at [146, 176] on li "Thca" at bounding box center [128, 177] width 165 height 15
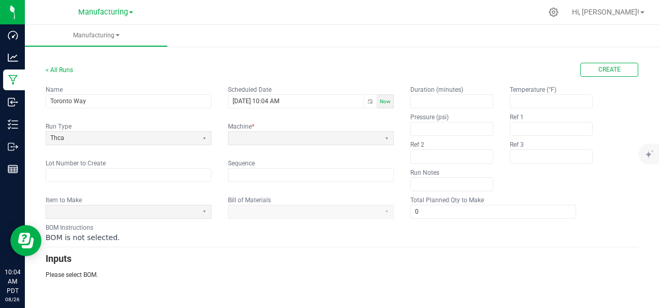
click at [261, 144] on kendo-formfield "Machine *" at bounding box center [311, 138] width 166 height 33
click at [271, 139] on span at bounding box center [305, 138] width 144 height 9
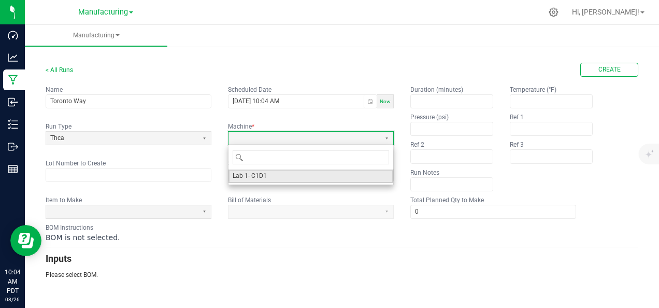
click at [267, 174] on li "Lab 1- C1D1" at bounding box center [311, 176] width 165 height 13
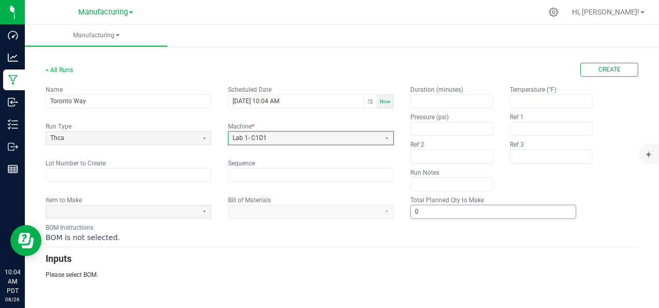
click at [432, 211] on input "0" at bounding box center [493, 211] width 165 height 13
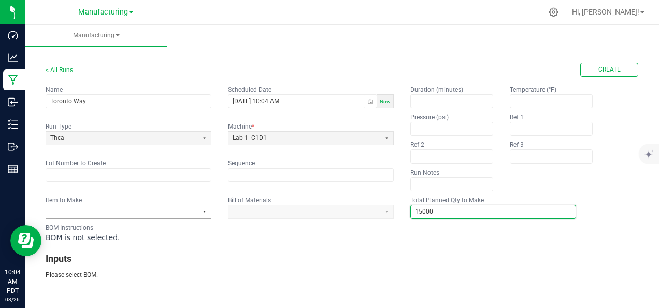
click at [209, 212] on button "Select" at bounding box center [204, 211] width 13 height 13
type input "15,000"
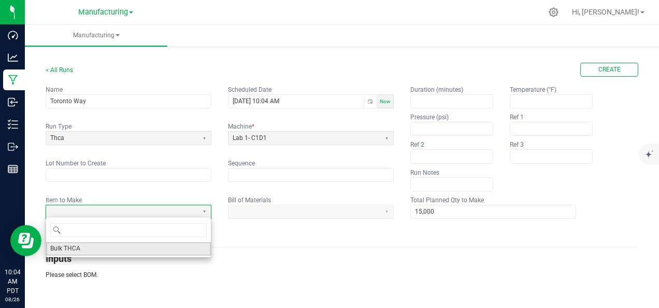
click at [132, 245] on li "Bulk THCA" at bounding box center [128, 248] width 165 height 13
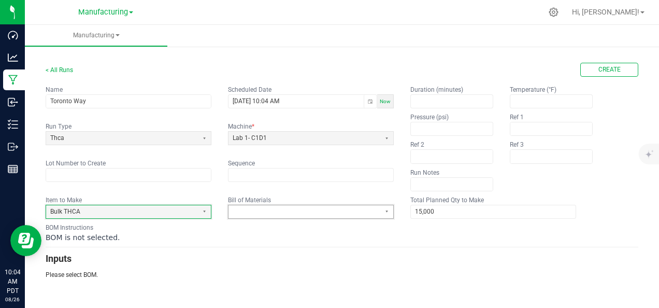
click at [294, 208] on span at bounding box center [305, 211] width 144 height 9
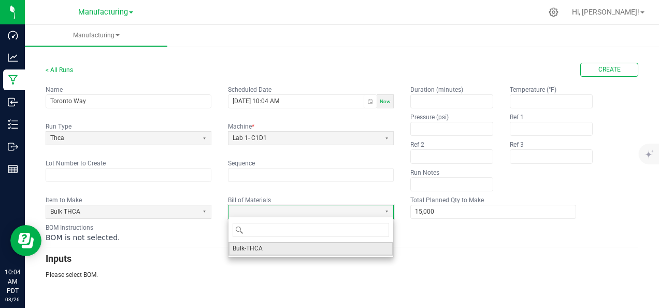
click at [273, 249] on li "Bulk-THCA" at bounding box center [311, 248] width 165 height 13
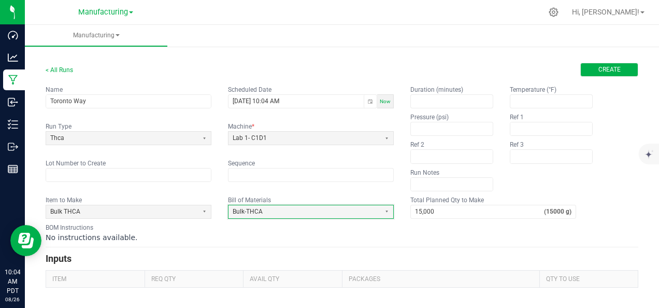
click at [593, 67] on button "Create" at bounding box center [610, 70] width 58 height 14
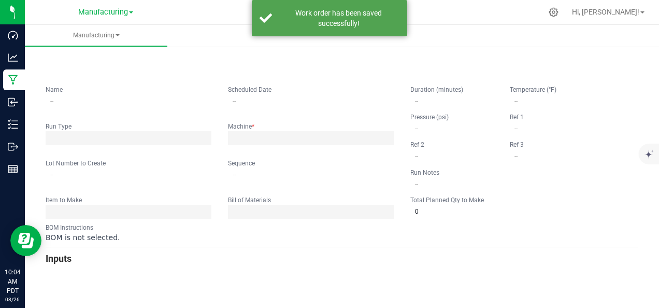
type input "Toronto Way"
type input "[DATE] 10:04 AM"
type input "0"
type input "15,000"
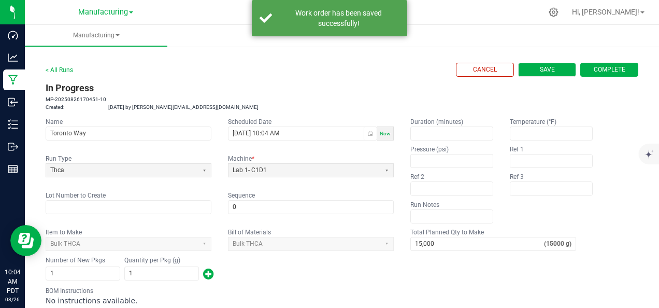
click at [542, 68] on span "Save" at bounding box center [547, 69] width 15 height 9
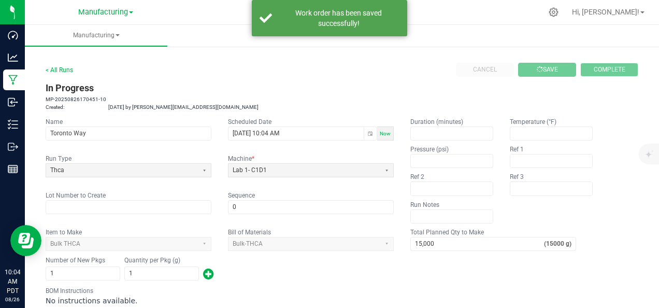
type input "0"
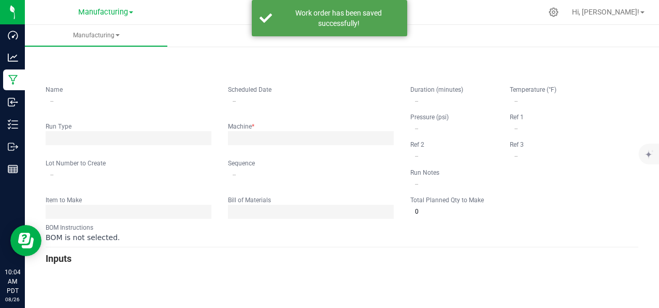
type input "Toronto Way"
type input "[DATE] 10:04 AM"
type input "0"
type input "15,000"
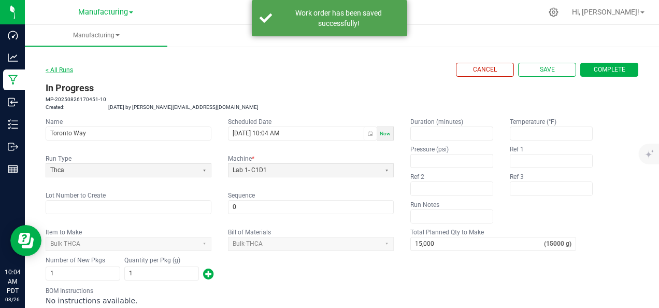
click at [58, 66] on link "< All Runs" at bounding box center [59, 69] width 27 height 7
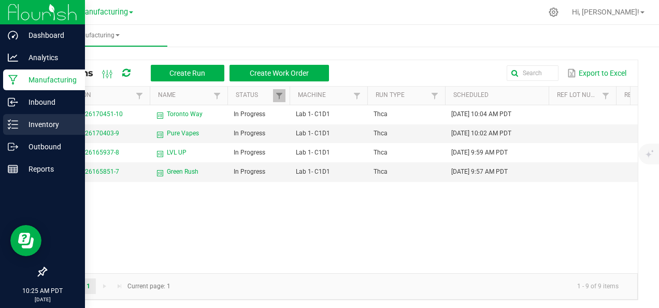
click at [36, 128] on p "Inventory" at bounding box center [49, 124] width 62 height 12
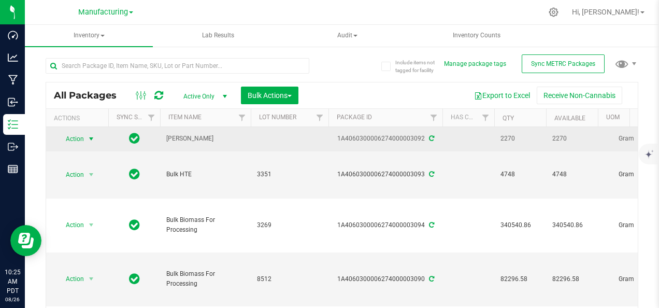
click at [92, 135] on span "select" at bounding box center [91, 139] width 8 height 8
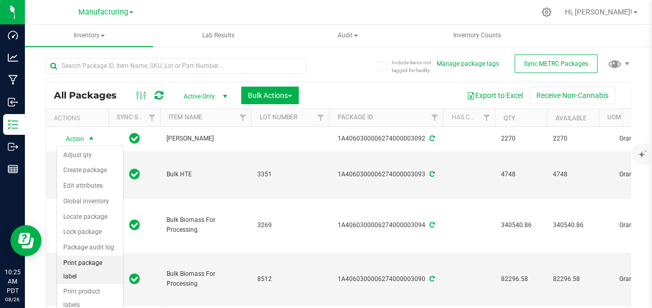
click at [81, 264] on li "Print package label" at bounding box center [90, 270] width 66 height 29
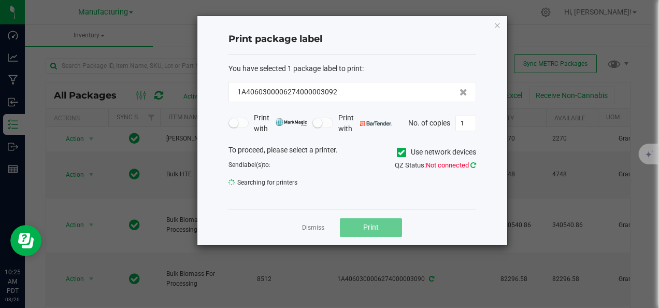
click at [471, 163] on icon at bounding box center [474, 165] width 6 height 7
click at [401, 152] on icon at bounding box center [401, 152] width 7 height 0
click at [0, 0] on input "Use network devices" at bounding box center [0, 0] width 0 height 0
click at [474, 163] on icon at bounding box center [474, 165] width 6 height 7
click at [472, 165] on icon at bounding box center [474, 165] width 6 height 7
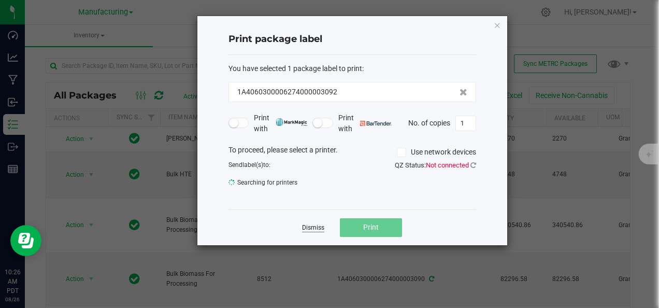
click at [314, 226] on link "Dismiss" at bounding box center [313, 227] width 22 height 9
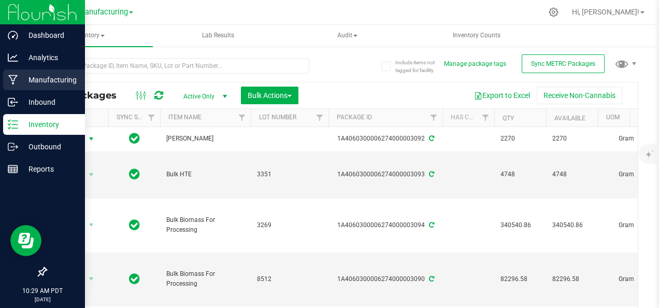
click at [15, 77] on icon at bounding box center [13, 80] width 10 height 10
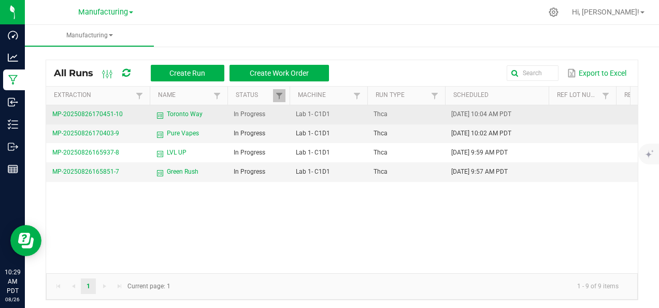
click at [176, 112] on span "Toronto Way" at bounding box center [185, 114] width 36 height 10
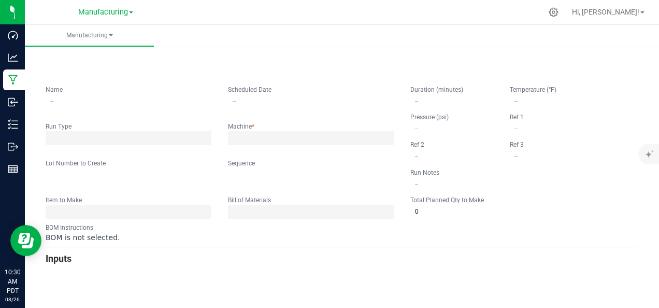
type input "Toronto Way"
type input "[DATE] 10:04 AM"
type input "0"
type input "15,000"
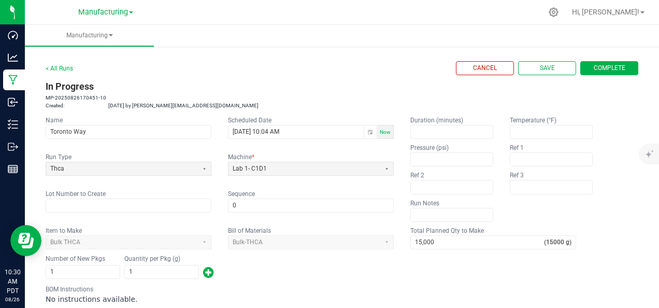
scroll to position [1, 0]
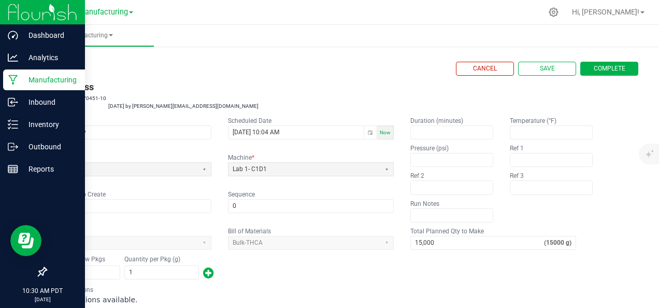
click at [20, 82] on p "Manufacturing" at bounding box center [49, 80] width 62 height 12
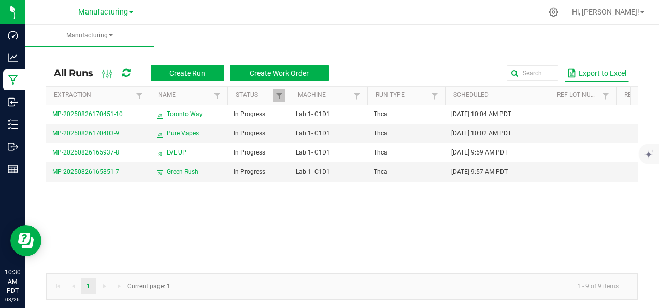
click at [598, 65] on button "Export to Excel" at bounding box center [597, 73] width 64 height 18
click at [403, 37] on ul "Manufacturing" at bounding box center [354, 36] width 659 height 22
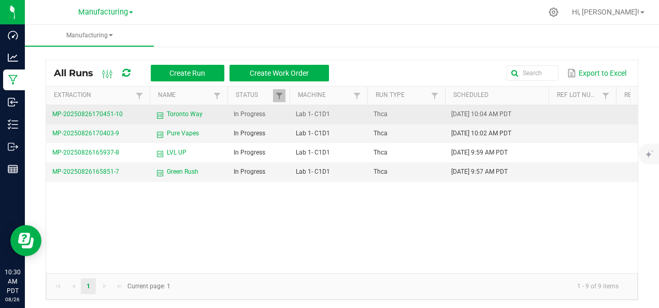
click at [98, 115] on span "MP-20250826170451-10" at bounding box center [87, 113] width 71 height 7
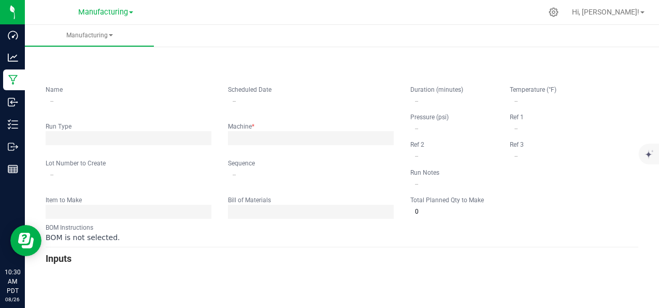
type input "Toronto Way"
type input "[DATE] 10:04 AM"
type input "0"
type input "15,000"
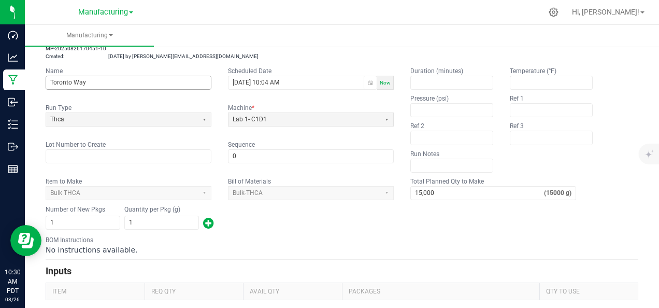
scroll to position [50, 0]
click at [176, 131] on kendo-formfield "Run Type Thca" at bounding box center [129, 120] width 166 height 33
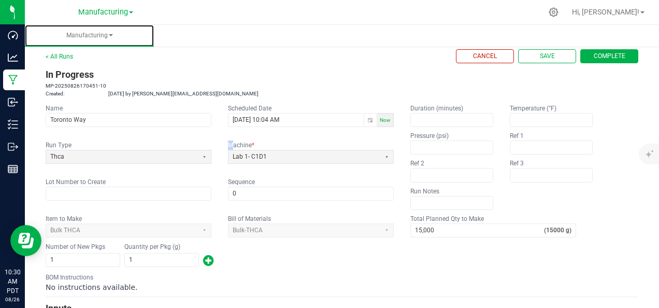
scroll to position [15, 0]
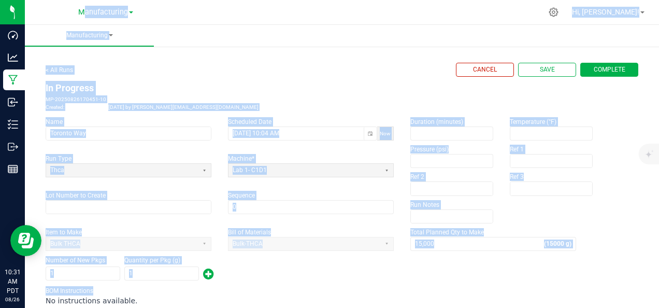
drag, startPoint x: 361, startPoint y: 269, endPoint x: 34, endPoint y: 21, distance: 410.3
click at [34, 21] on div "Manufacturing Distribution Manufacturing Hi, [PERSON_NAME]! Manufacturing < All…" at bounding box center [342, 154] width 635 height 308
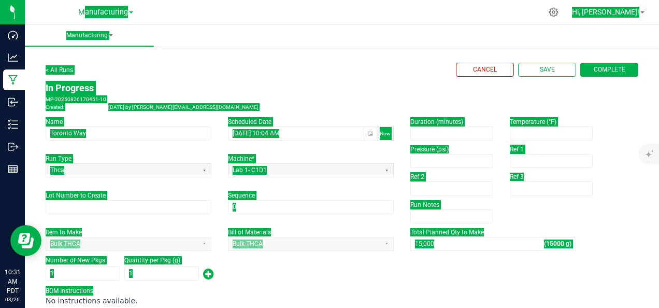
scroll to position [1, 0]
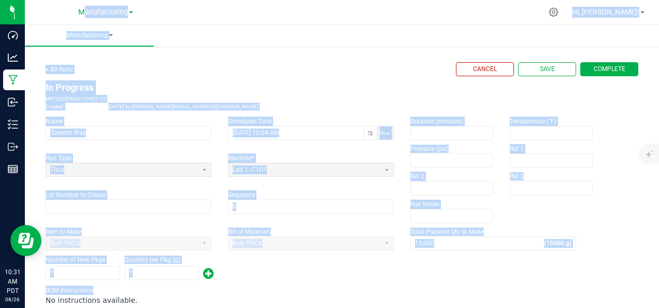
click at [274, 277] on div "Number of New Pkgs 1 Quantity per Pkg (g) 1" at bounding box center [342, 268] width 593 height 27
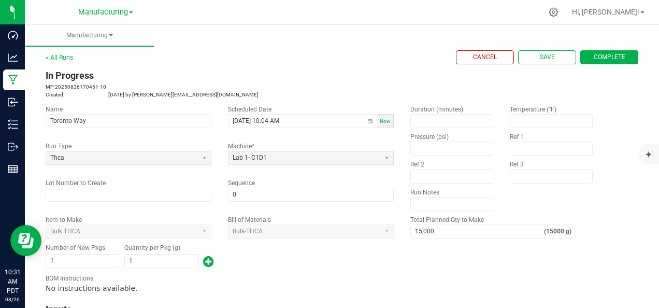
scroll to position [0, 0]
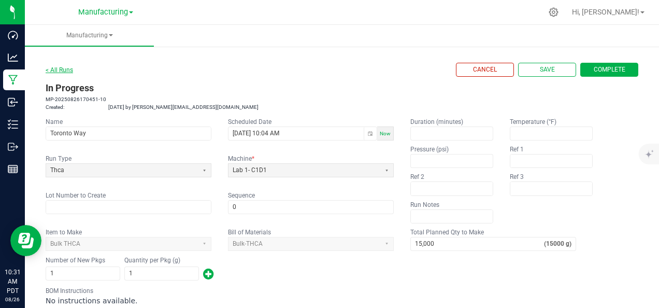
click at [71, 68] on link "< All Runs" at bounding box center [59, 69] width 27 height 7
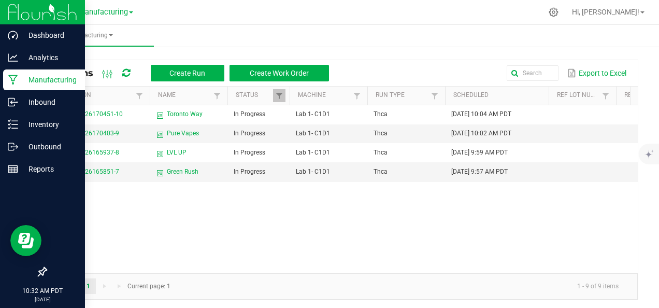
click at [13, 76] on icon at bounding box center [13, 80] width 10 height 10
click at [63, 79] on p "Manufacturing" at bounding box center [49, 80] width 62 height 12
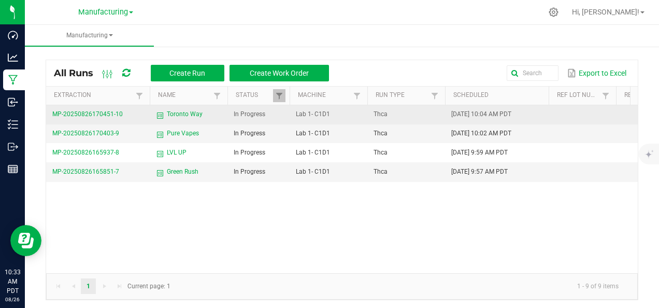
click at [88, 114] on span "MP-20250826170451-10" at bounding box center [87, 113] width 71 height 7
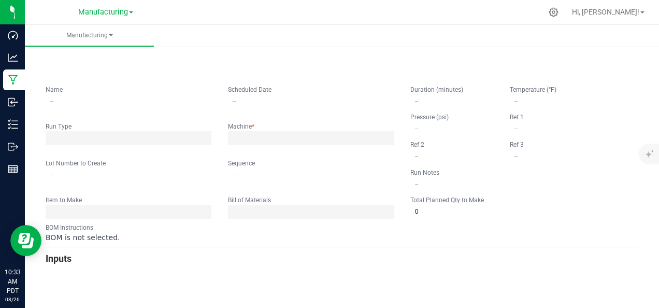
type input "Toronto Way"
type input "[DATE] 10:04 AM"
type input "0"
type input "15,000"
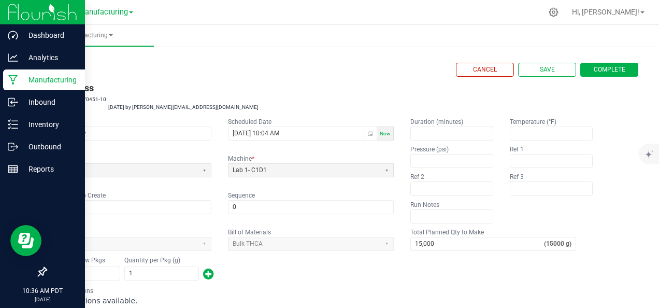
click at [17, 86] on div "Manufacturing" at bounding box center [44, 79] width 82 height 21
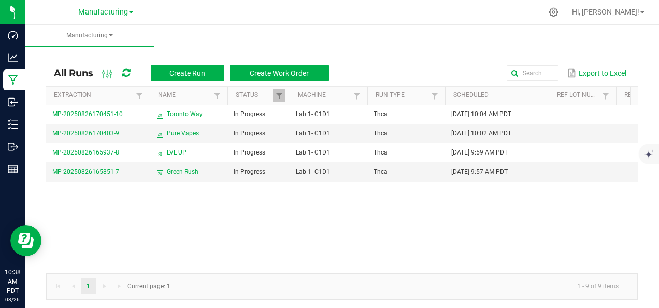
click at [314, 89] on th "Machine" at bounding box center [329, 96] width 78 height 19
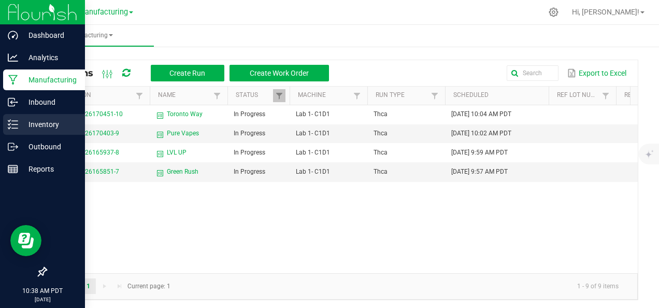
click at [31, 128] on p "Inventory" at bounding box center [49, 124] width 62 height 12
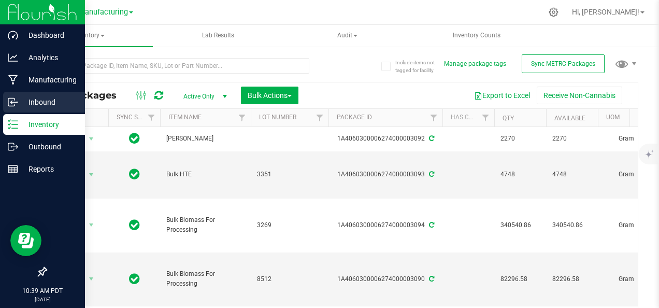
click at [41, 101] on p "Inbound" at bounding box center [49, 102] width 62 height 12
